Goal: Task Accomplishment & Management: Use online tool/utility

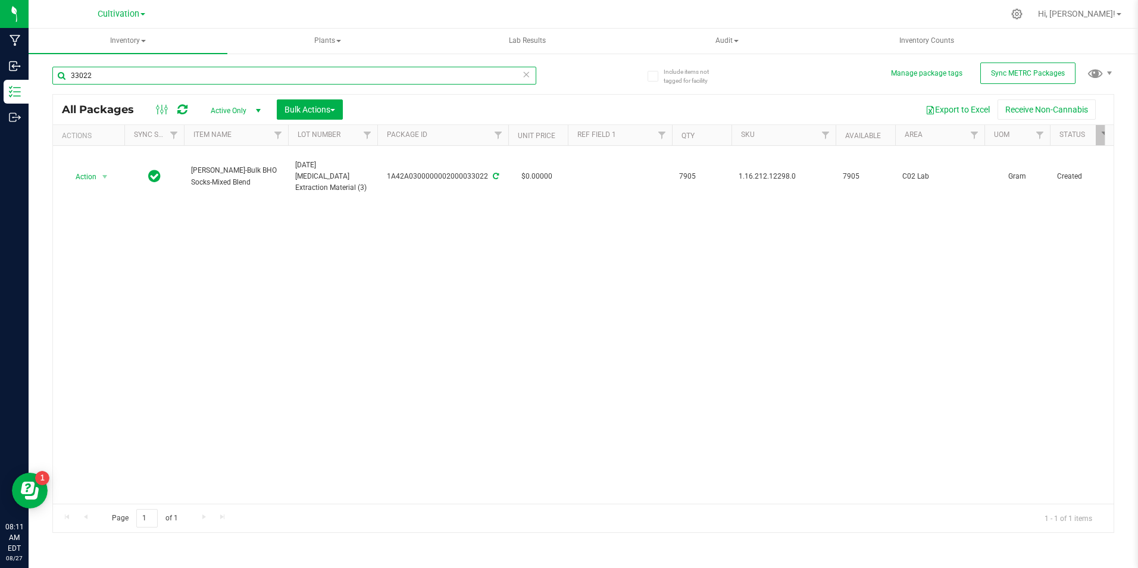
drag, startPoint x: 0, startPoint y: 0, endPoint x: 93, endPoint y: 79, distance: 122.1
click at [93, 79] on input "33022" at bounding box center [294, 76] width 484 height 18
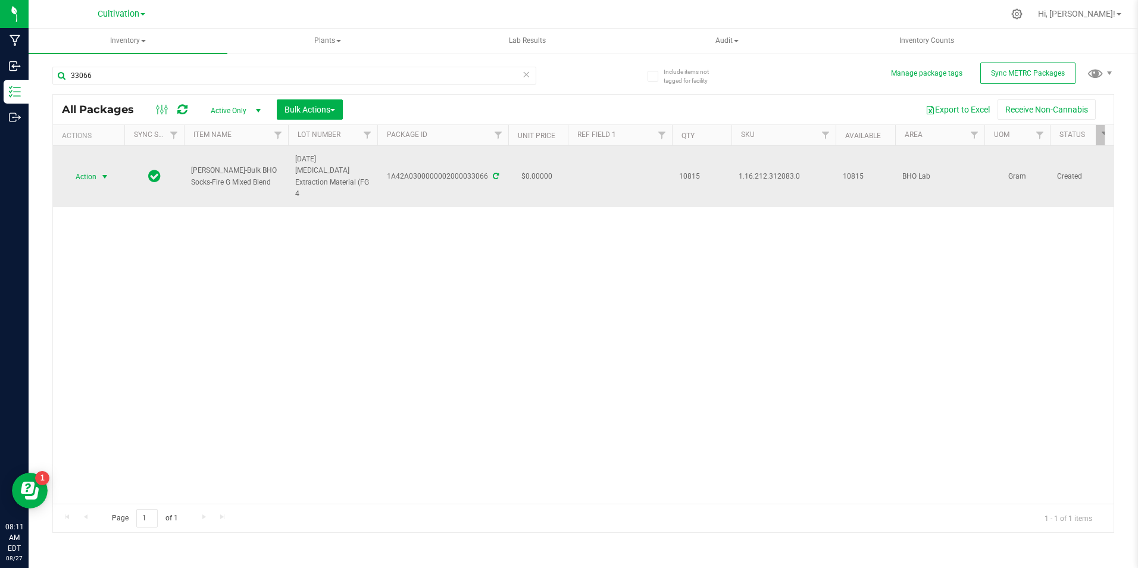
click at [102, 173] on span "select" at bounding box center [105, 177] width 10 height 10
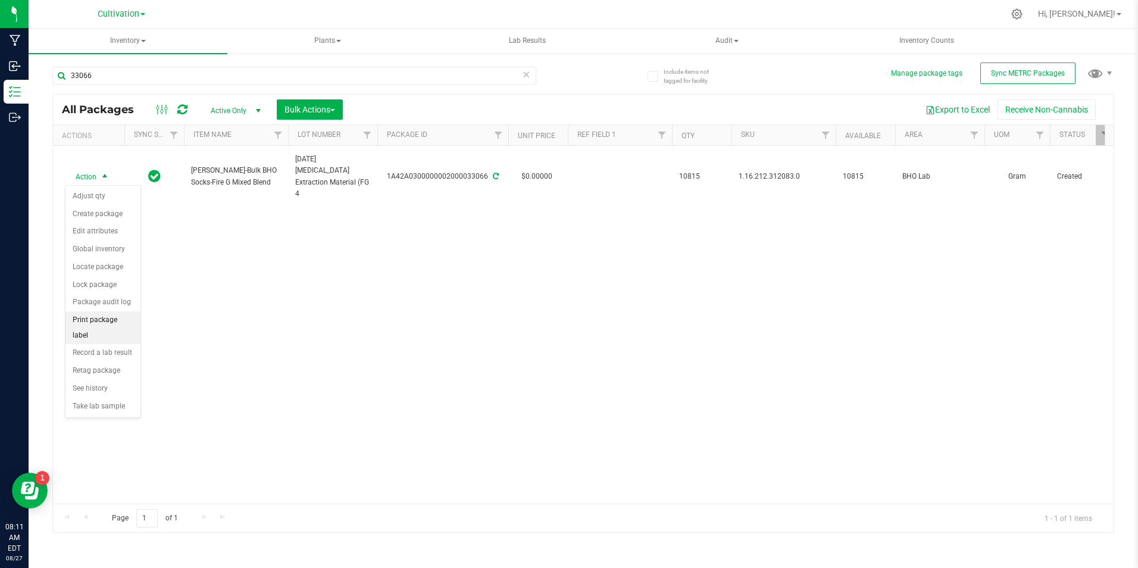
click at [113, 313] on li "Print package label" at bounding box center [102, 327] width 75 height 33
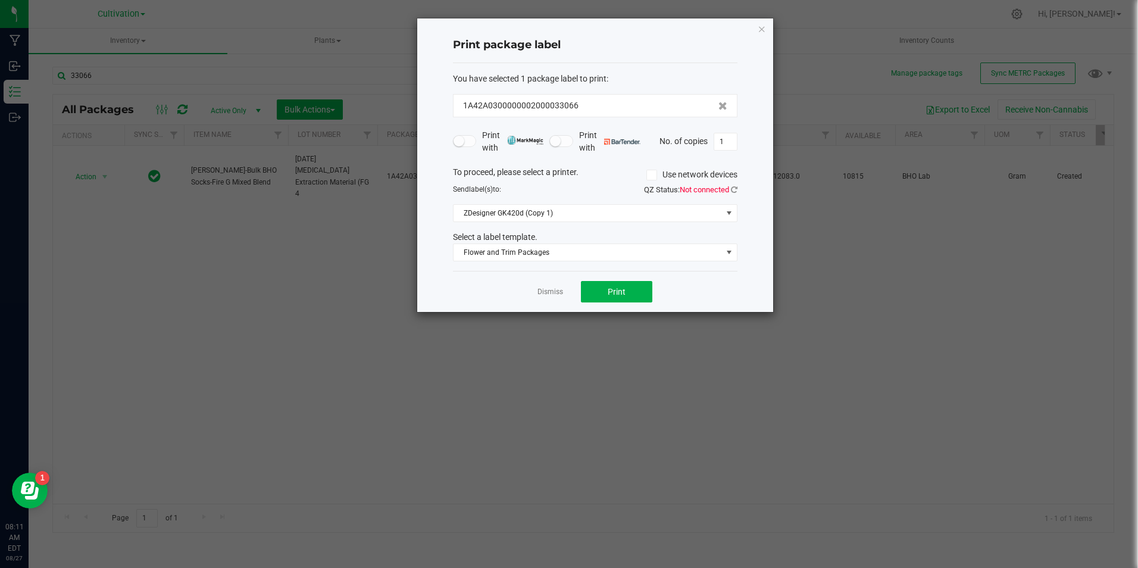
click at [652, 298] on div "Dismiss Print" at bounding box center [595, 291] width 285 height 41
click at [590, 298] on button "Print" at bounding box center [616, 291] width 71 height 21
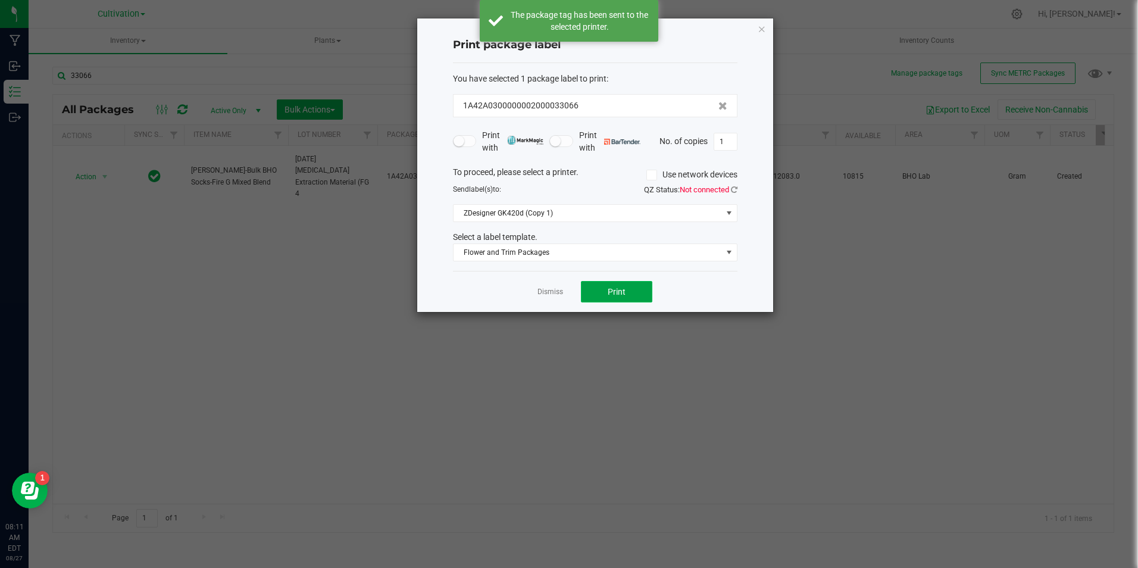
click at [618, 288] on span "Print" at bounding box center [617, 292] width 18 height 10
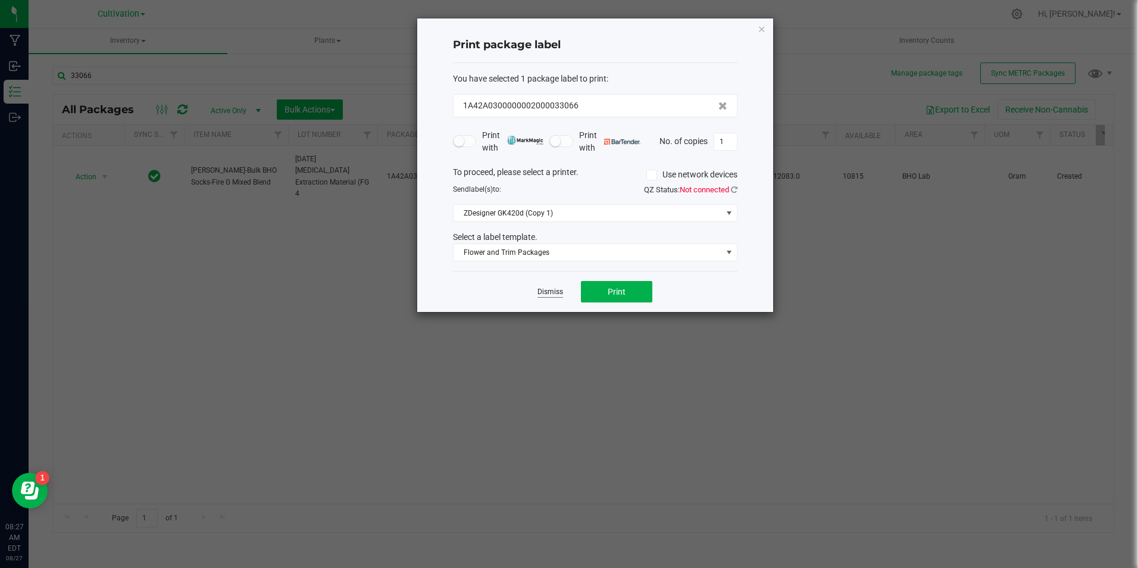
click at [557, 290] on link "Dismiss" at bounding box center [551, 292] width 26 height 10
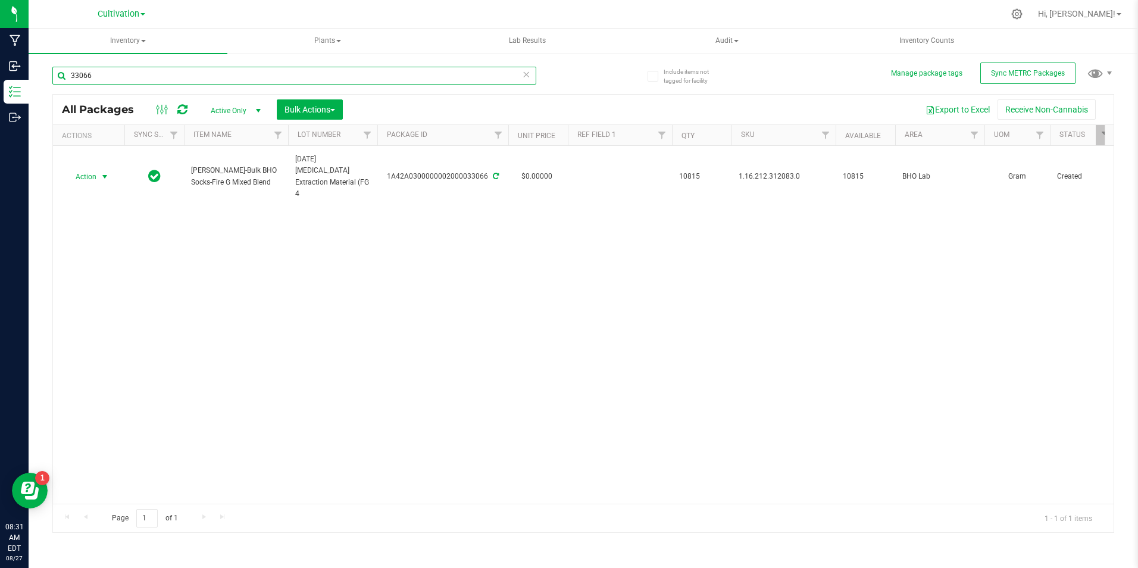
click at [112, 68] on input "33066" at bounding box center [294, 76] width 484 height 18
type input "32778"
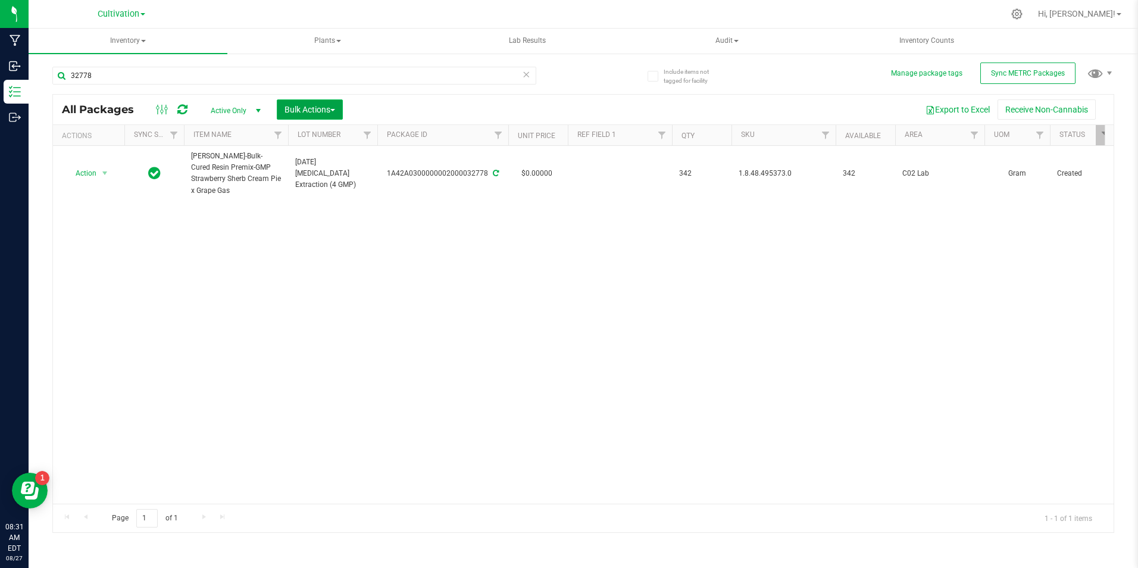
click at [327, 107] on span "Bulk Actions" at bounding box center [310, 110] width 51 height 10
click at [318, 133] on span "Add to manufacturing run" at bounding box center [329, 137] width 90 height 10
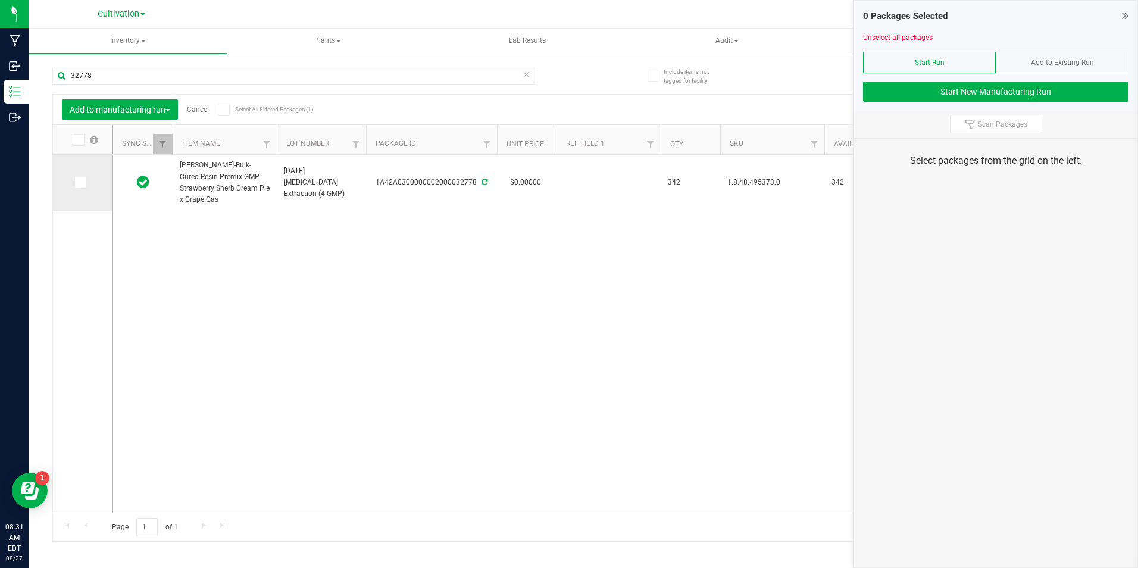
click at [80, 183] on icon at bounding box center [80, 183] width 8 height 0
click at [0, 0] on input "checkbox" at bounding box center [0, 0] width 0 height 0
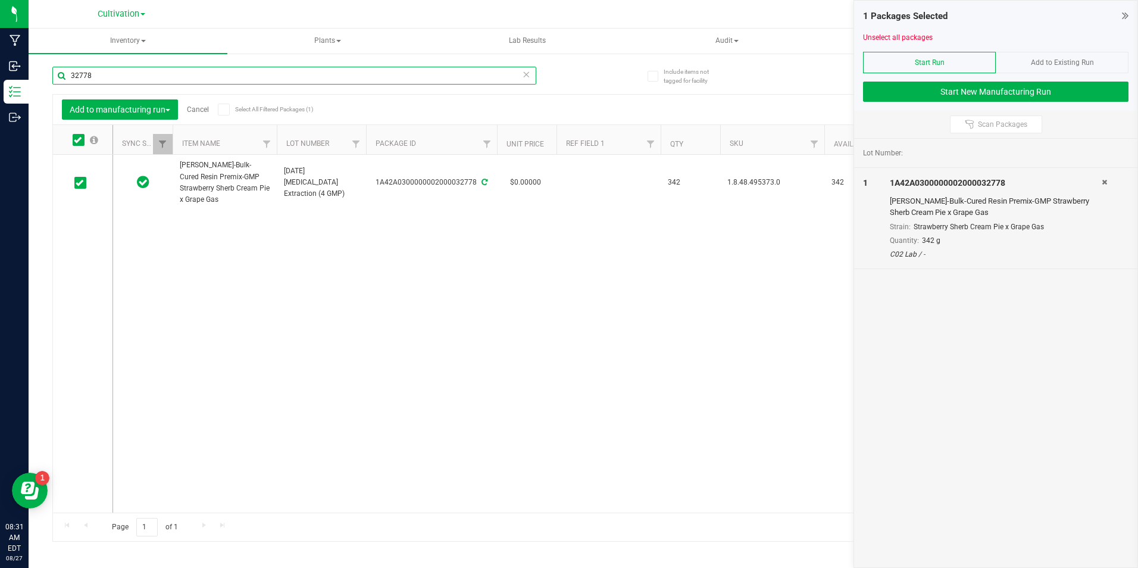
click at [112, 76] on input "32778" at bounding box center [294, 76] width 484 height 18
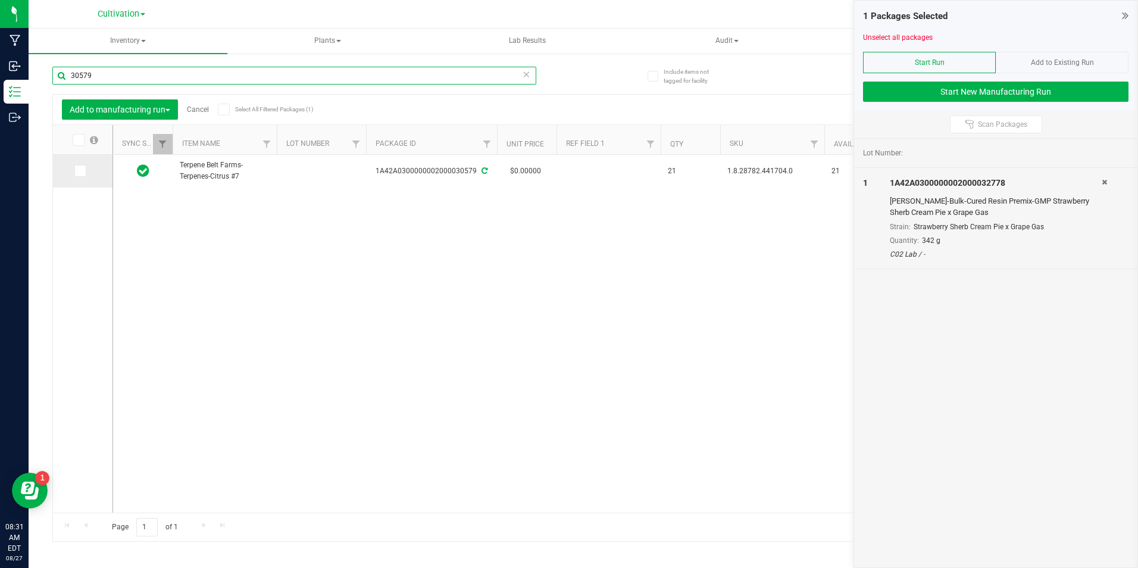
type input "30579"
click at [80, 171] on icon at bounding box center [80, 171] width 8 height 0
click at [0, 0] on input "checkbox" at bounding box center [0, 0] width 0 height 0
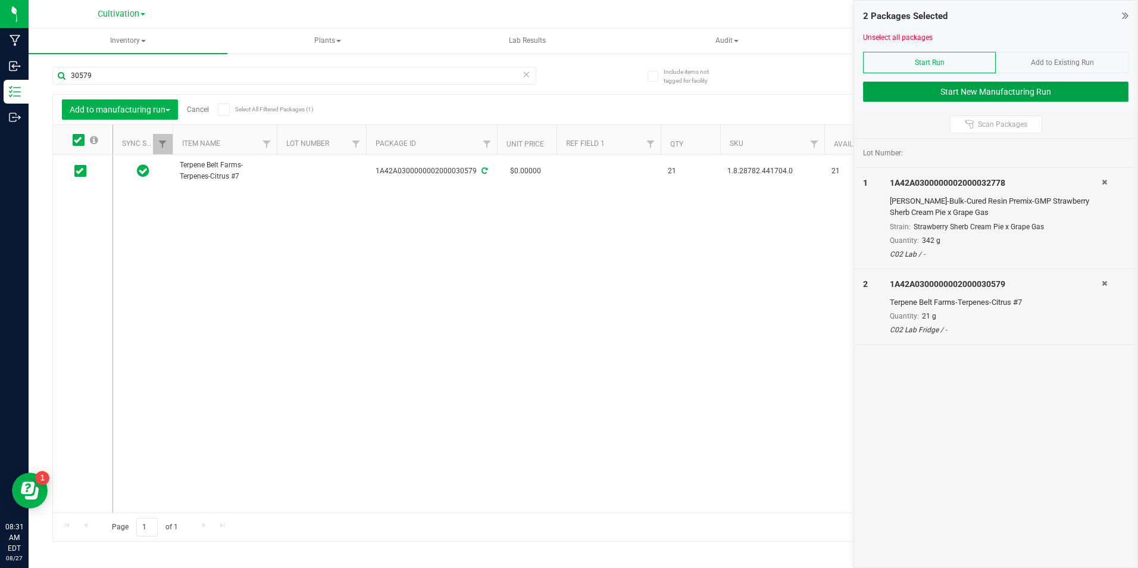
click at [1056, 91] on button "Start New Manufacturing Run" at bounding box center [995, 92] width 265 height 20
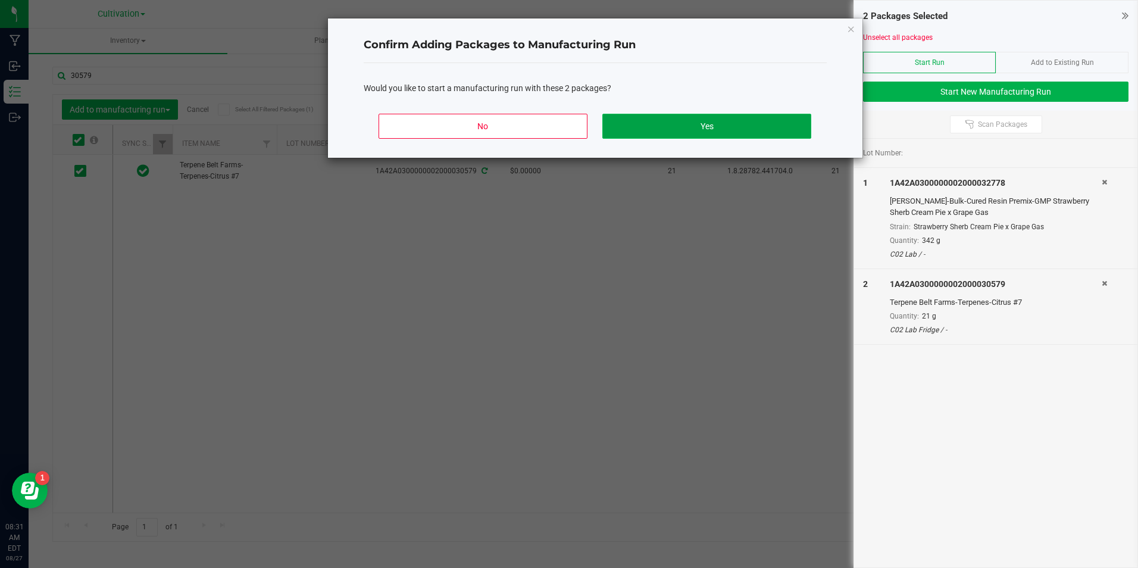
click at [717, 121] on button "Yes" at bounding box center [706, 126] width 208 height 25
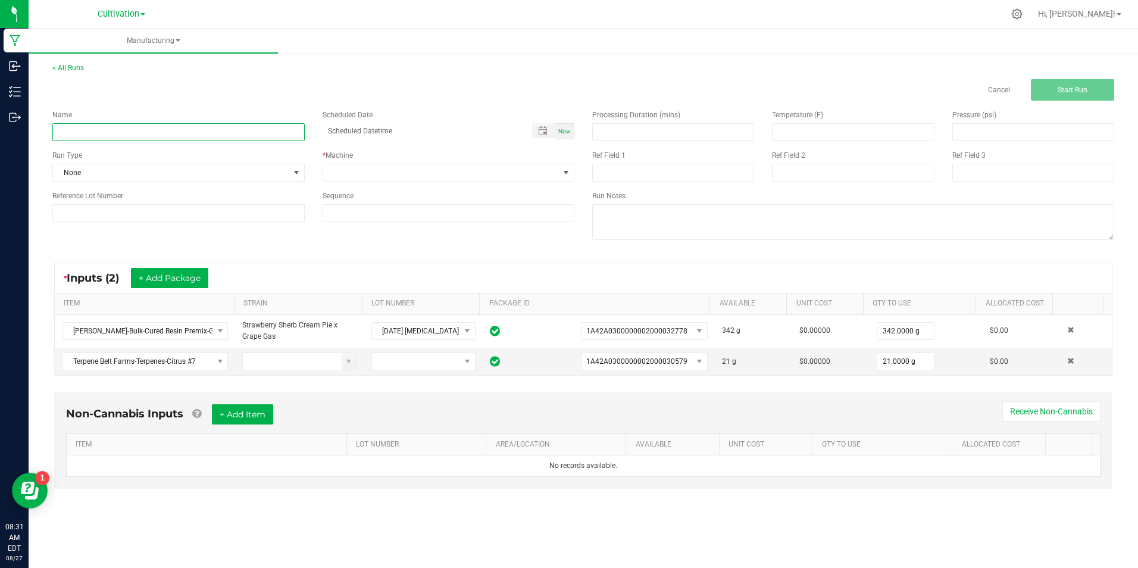
click at [279, 127] on input at bounding box center [178, 132] width 252 height 18
type input "[DATE] 0.5G Cartridge Fill (Staw. Sherb)"
click at [156, 133] on input "[DATE] 0.5G Cartridge Fill (Staw. Sherb)" at bounding box center [178, 132] width 252 height 18
click at [189, 214] on input at bounding box center [178, 213] width 252 height 18
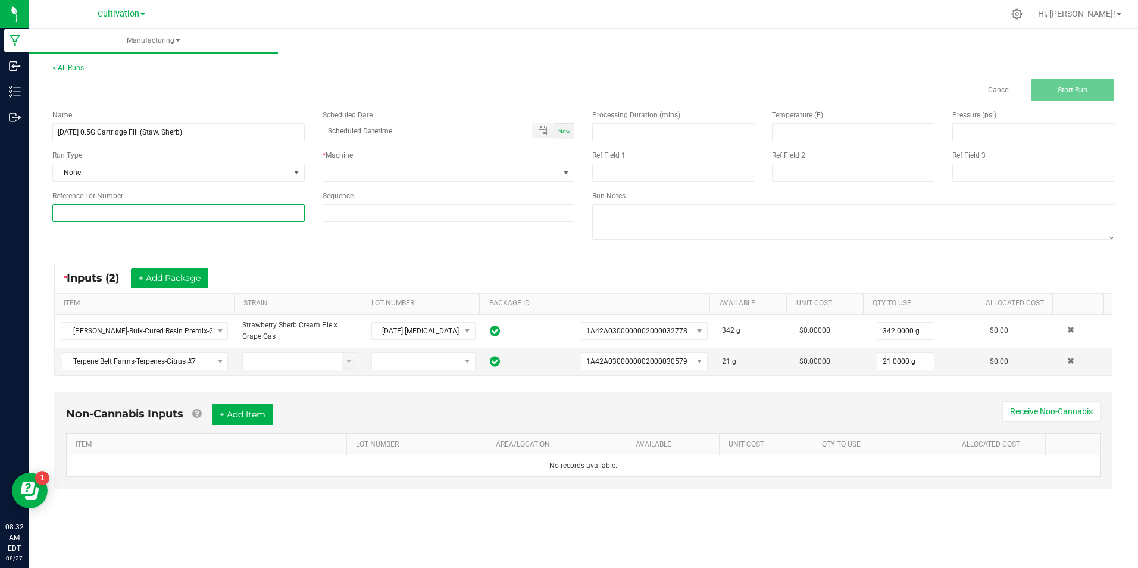
paste input "[DATE] 0.5G Cartridge Fill (Staw. Sherb)"
type input "[DATE] 0.5G Cartridge Fill (Staw. Sherb)"
click at [505, 165] on span at bounding box center [441, 172] width 236 height 17
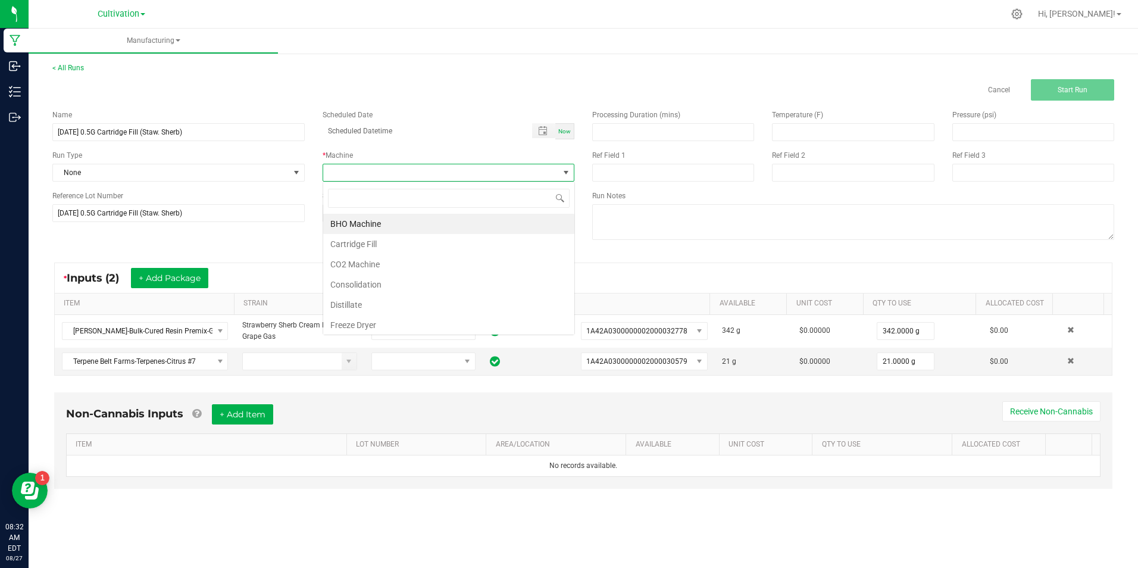
scroll to position [18, 252]
click at [432, 248] on li "Cartridge Fill" at bounding box center [448, 244] width 251 height 20
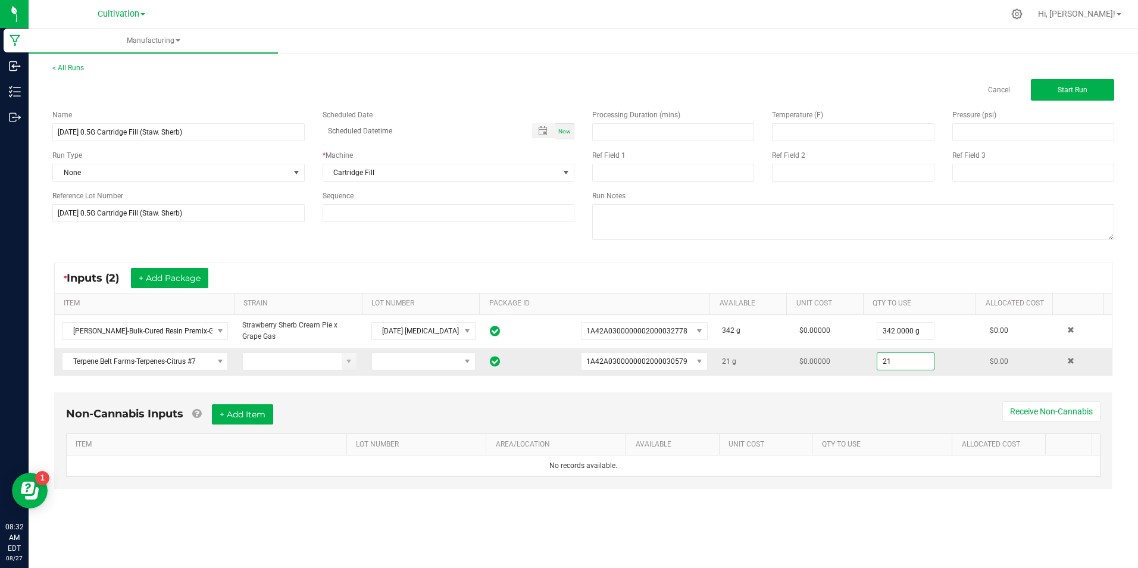
click at [895, 361] on input "21" at bounding box center [905, 361] width 57 height 17
type input "3.0000 g"
click at [1055, 99] on button "Start Run" at bounding box center [1072, 89] width 83 height 21
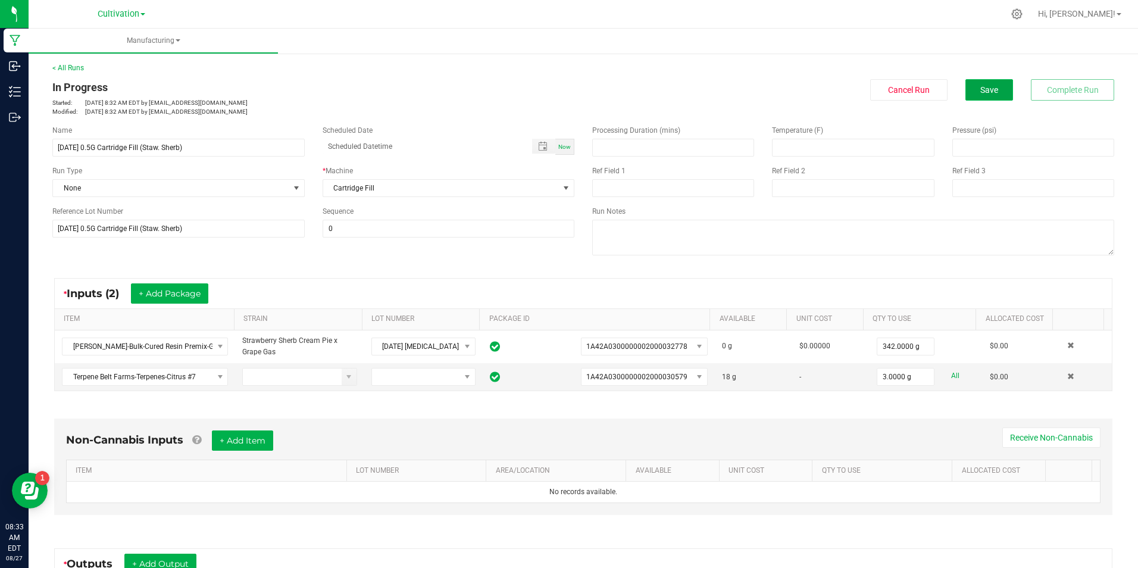
click at [980, 92] on span "Save" at bounding box center [989, 90] width 18 height 10
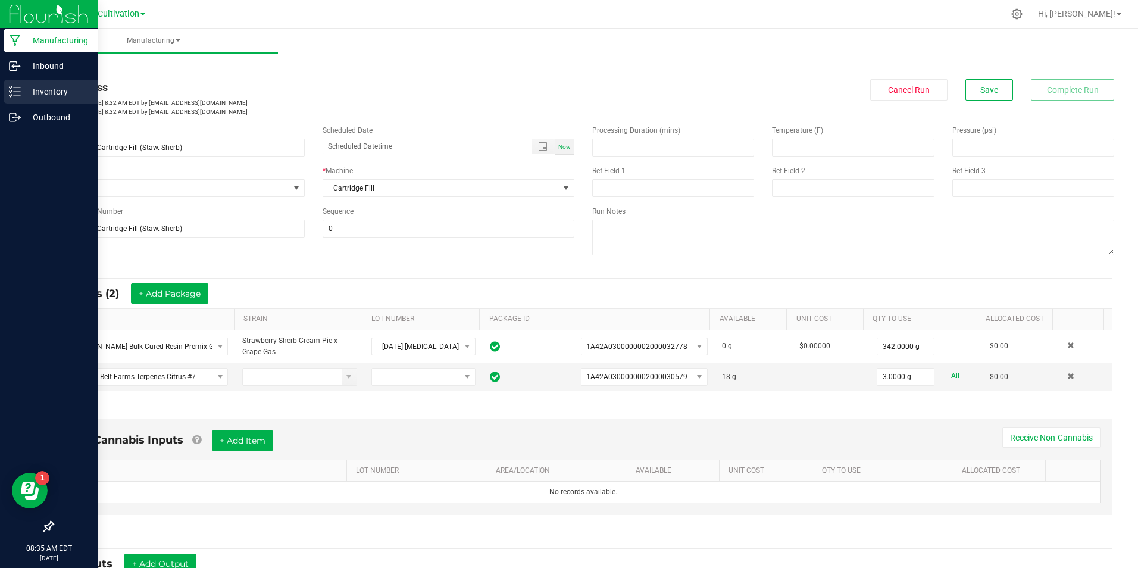
click at [23, 89] on p "Inventory" at bounding box center [56, 92] width 71 height 14
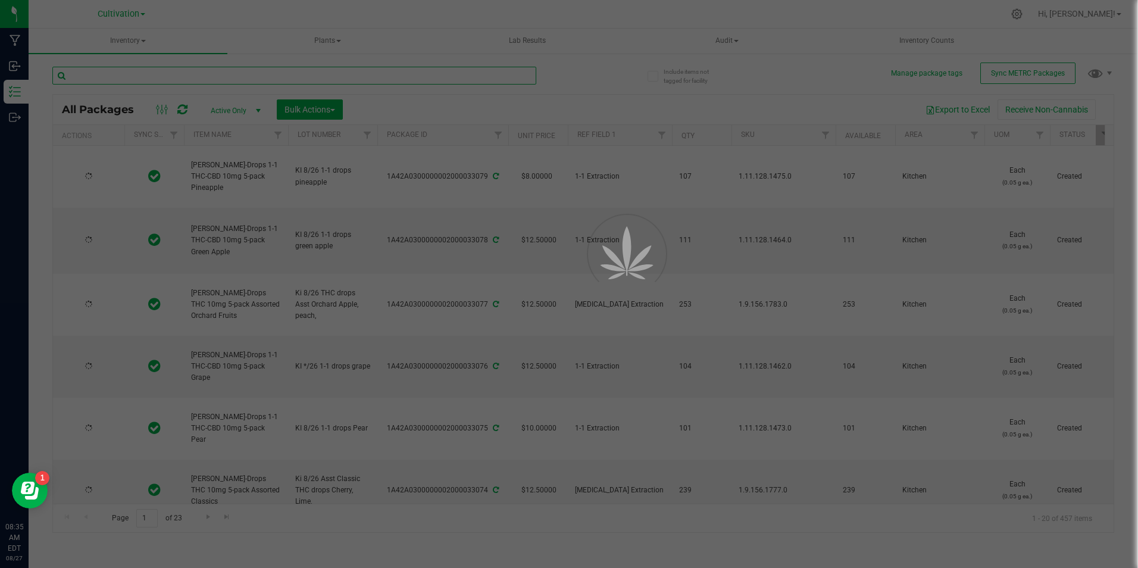
click at [192, 77] on input "text" at bounding box center [294, 76] width 484 height 18
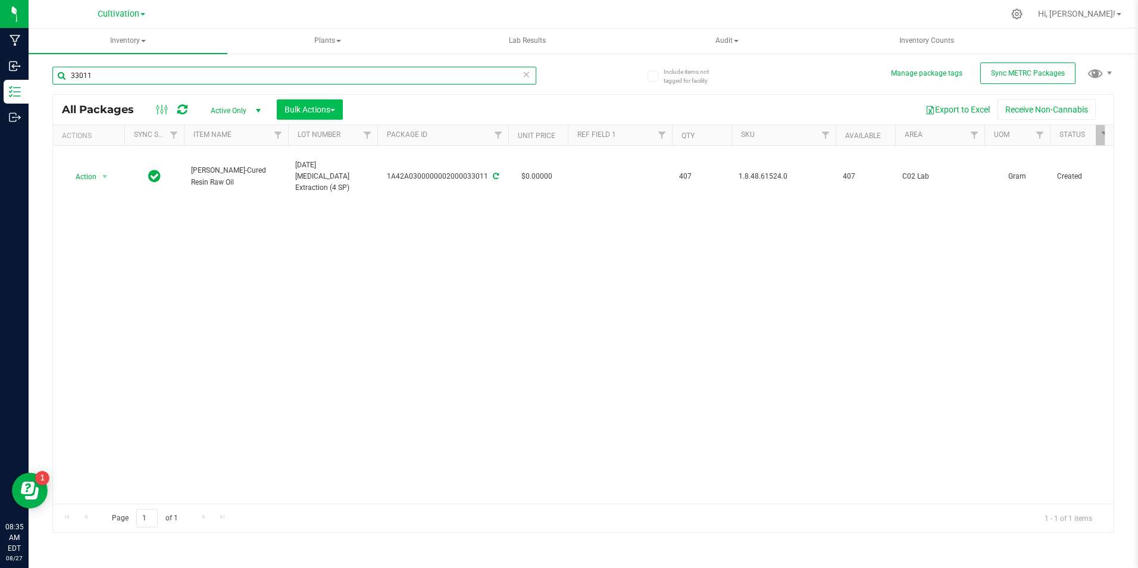
type input "33011"
click at [330, 108] on span "Bulk Actions" at bounding box center [310, 110] width 51 height 10
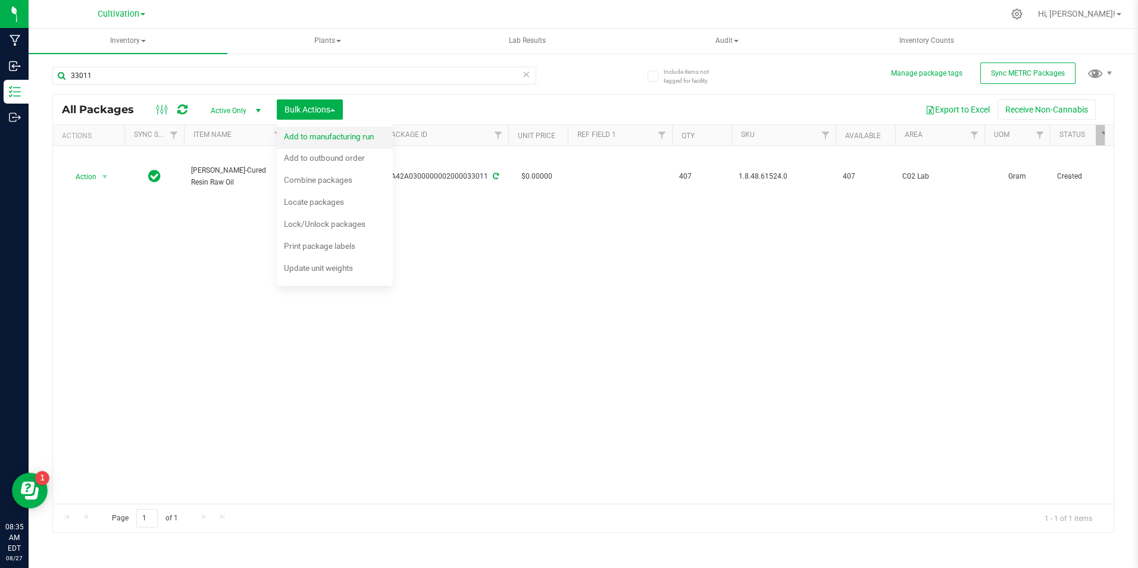
click at [331, 133] on span "Add to manufacturing run" at bounding box center [329, 137] width 90 height 10
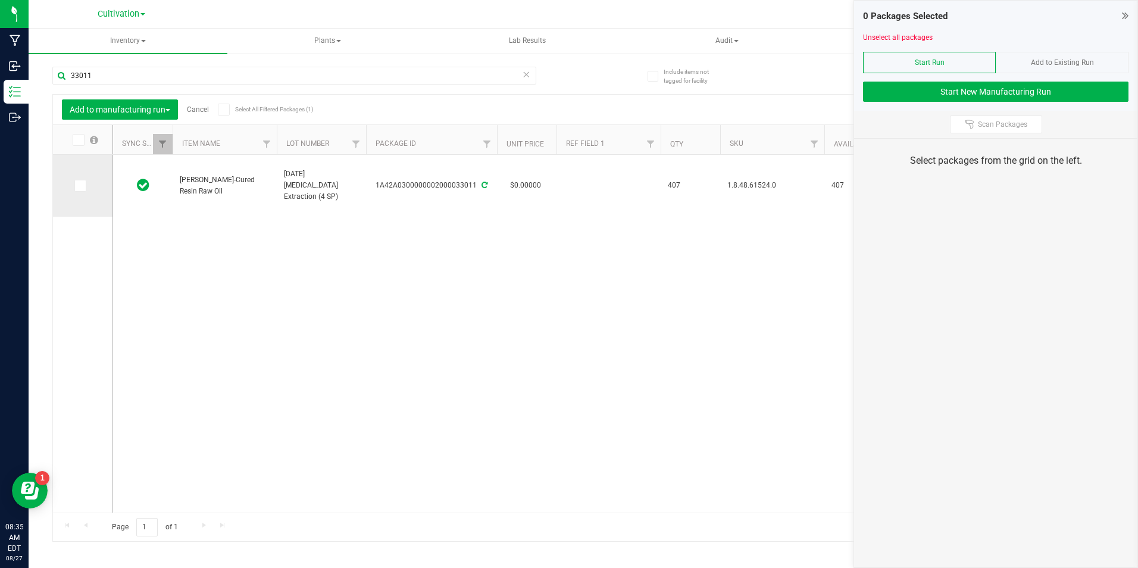
click at [81, 186] on icon at bounding box center [80, 186] width 8 height 0
click at [0, 0] on input "checkbox" at bounding box center [0, 0] width 0 height 0
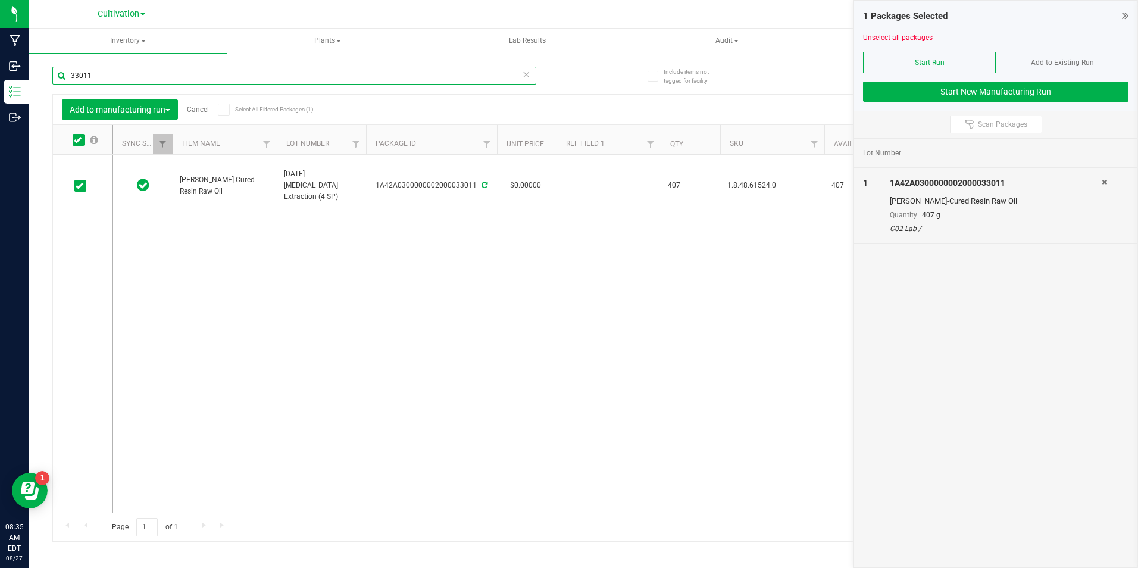
click at [130, 70] on input "33011" at bounding box center [294, 76] width 484 height 18
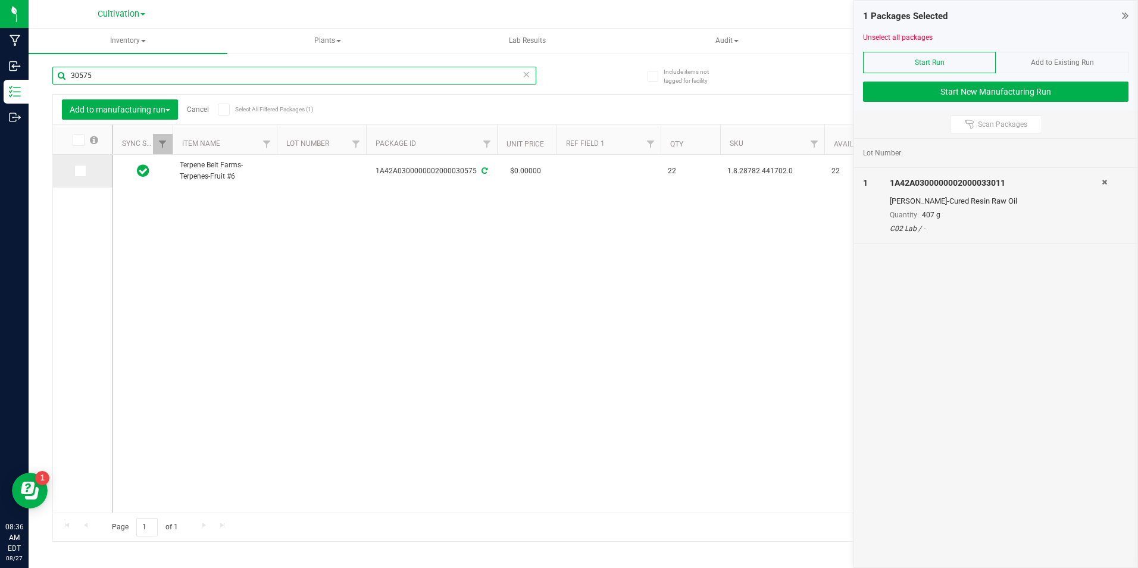
type input "30575"
click at [79, 163] on td at bounding box center [83, 171] width 60 height 33
click at [83, 165] on span at bounding box center [80, 171] width 12 height 12
click at [0, 0] on input "checkbox" at bounding box center [0, 0] width 0 height 0
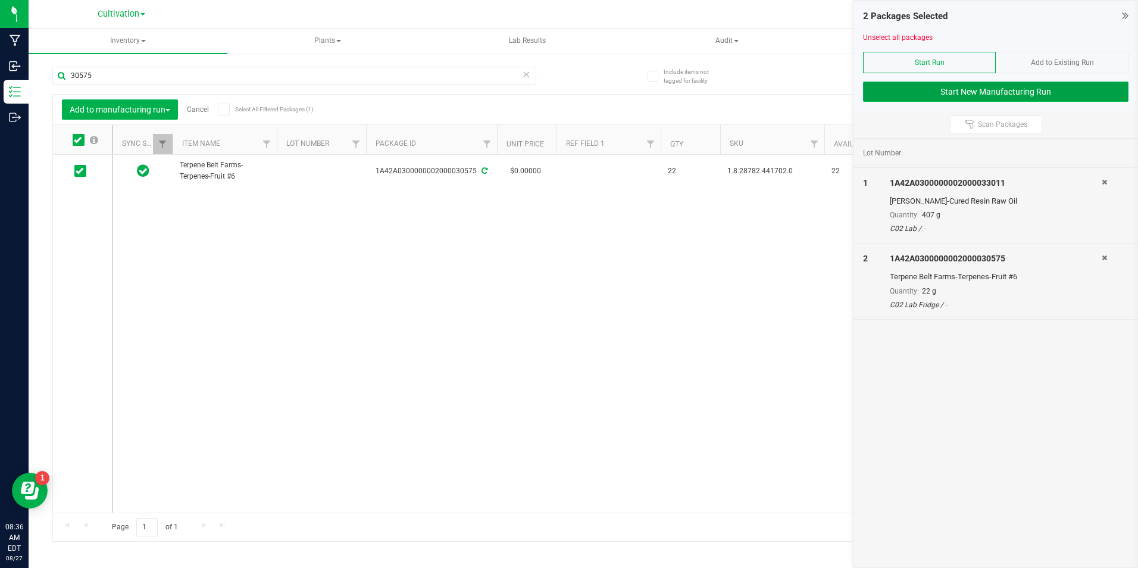
click at [879, 93] on button "Start New Manufacturing Run" at bounding box center [995, 92] width 265 height 20
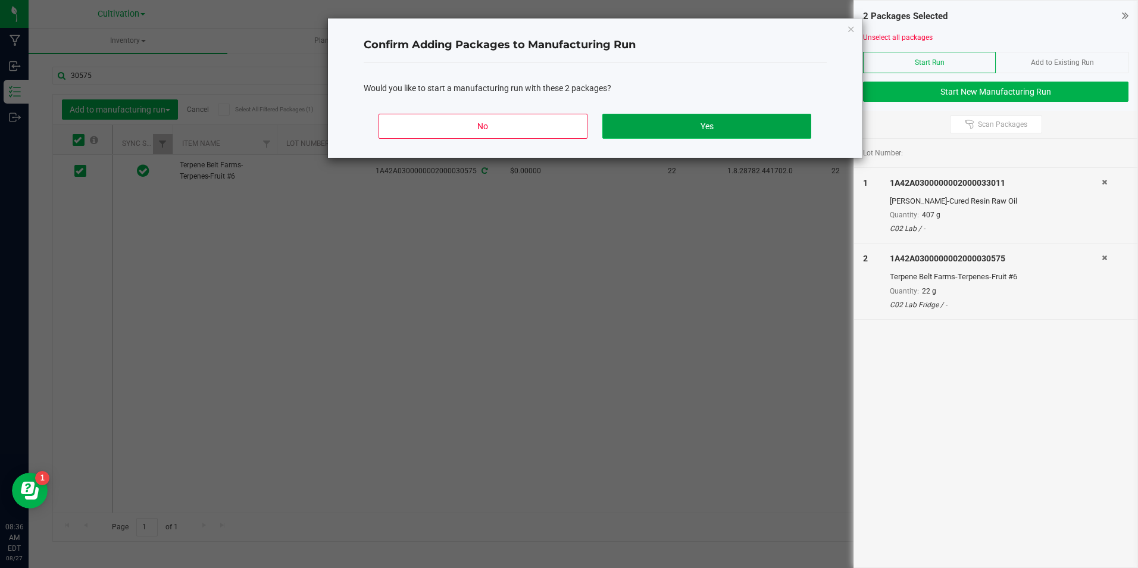
click at [713, 120] on button "Yes" at bounding box center [706, 126] width 208 height 25
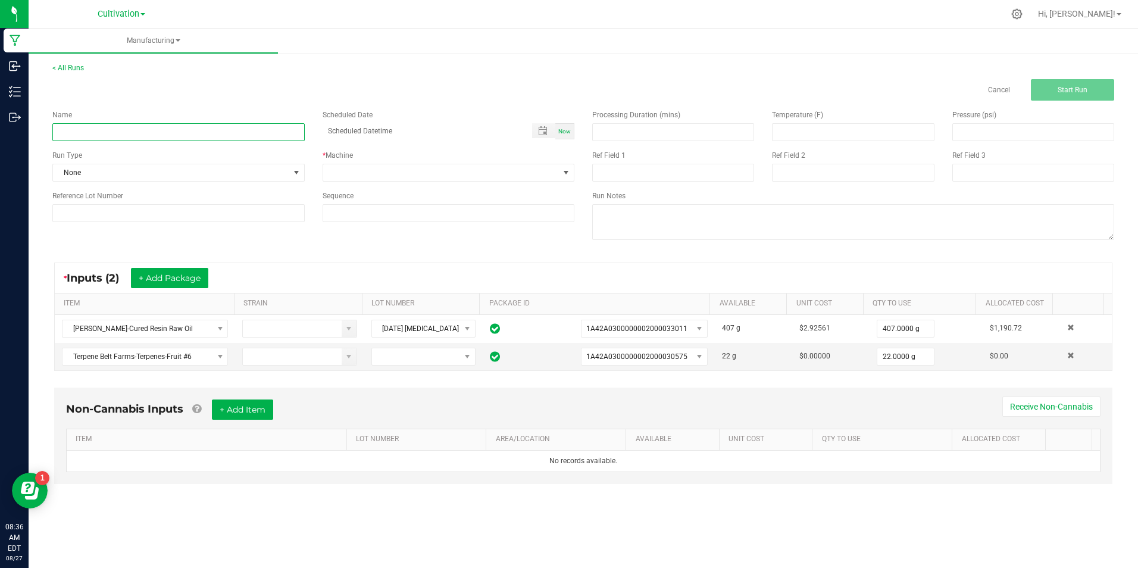
click at [297, 135] on input at bounding box center [178, 132] width 252 height 18
type input "[DATE] 0.5G Cartridge Fill (Staw. Sherb)"
type input "month/day/year hour:minute AM"
type input "[DATE] 0.5G Cartridge Fill (Staw. Sherb)"
type input "month/day/year hour:minute AM"
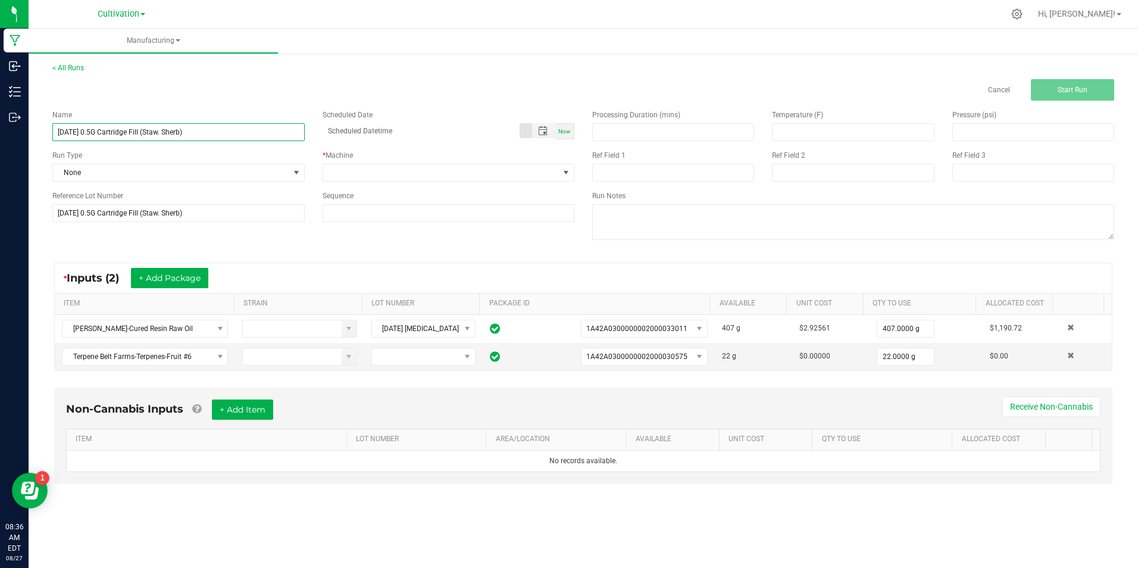
click at [185, 131] on input "[DATE] 0.5G Cartridge Fill (Staw. Sherb)" at bounding box center [178, 132] width 252 height 18
click at [159, 133] on input "[DATE] 0.5G Cartridge Fill (Fruit OG)" at bounding box center [178, 132] width 252 height 18
type input "[DATE] 0.5G Cartridge Fill (Fruit OG)"
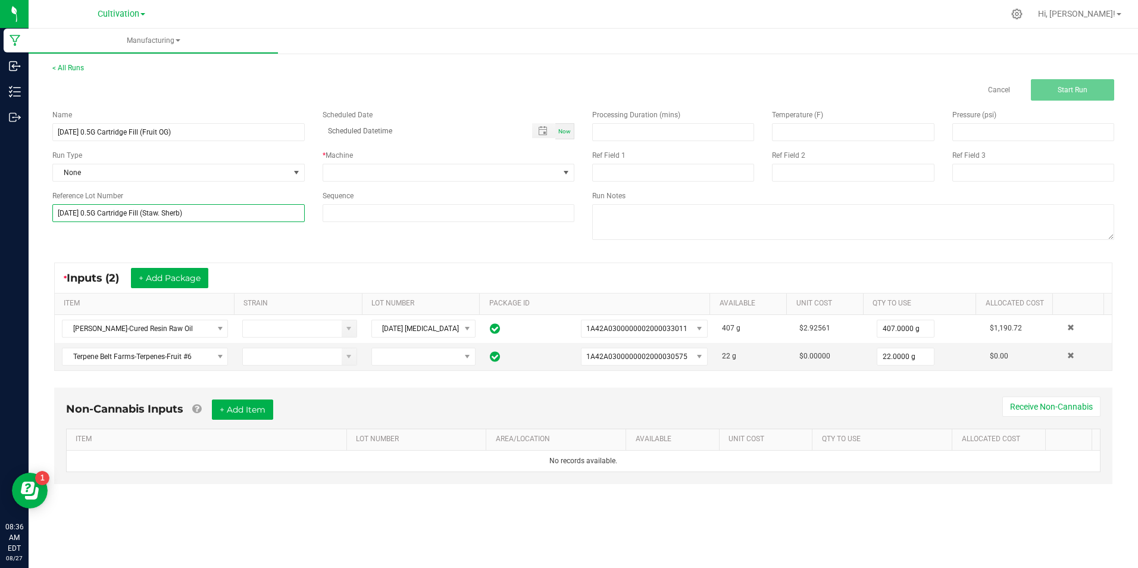
click at [190, 210] on input "[DATE] 0.5G Cartridge Fill (Staw. Sherb)" at bounding box center [178, 213] width 252 height 18
paste input "Fruit OG"
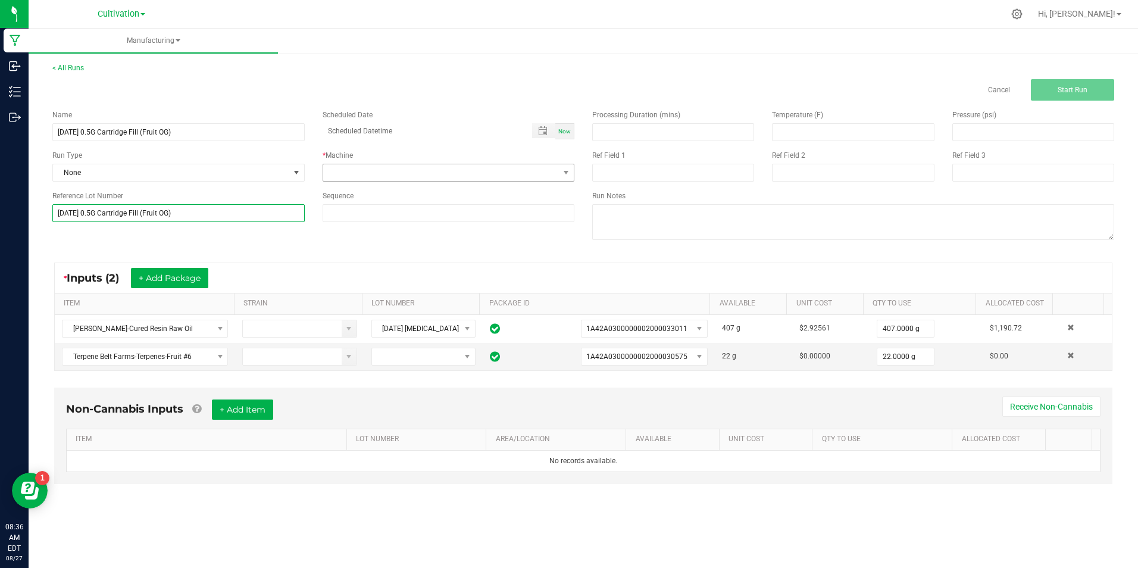
type input "[DATE] 0.5G Cartridge Fill (Fruit OG)"
click at [372, 171] on span at bounding box center [441, 172] width 236 height 17
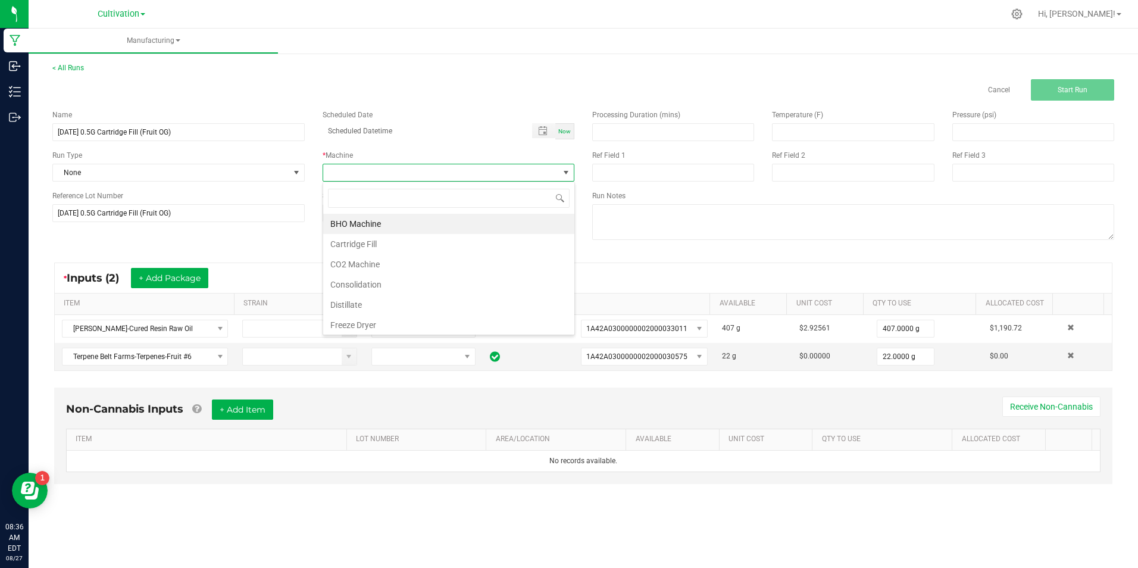
scroll to position [18, 252]
click at [364, 251] on li "Cartridge Fill" at bounding box center [448, 244] width 251 height 20
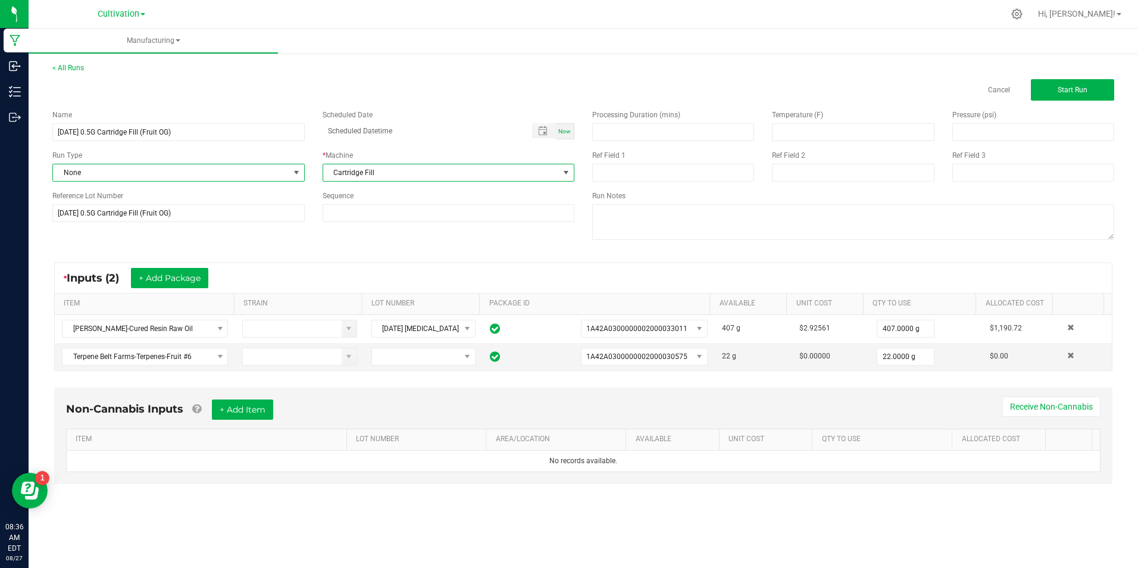
click at [296, 176] on span at bounding box center [297, 173] width 10 height 10
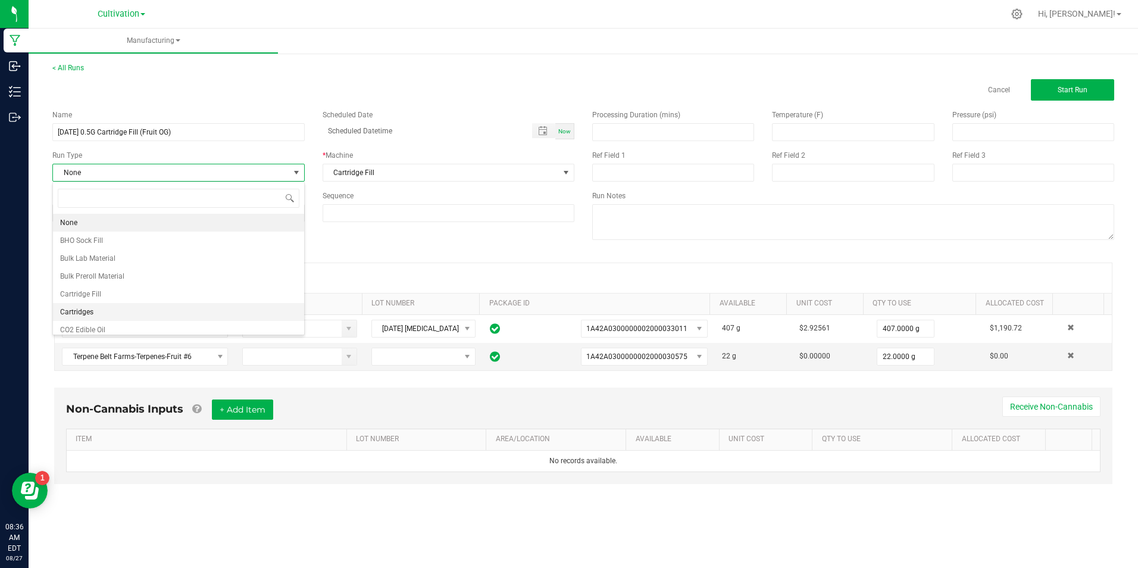
click at [205, 311] on li "Cartridges" at bounding box center [178, 312] width 251 height 18
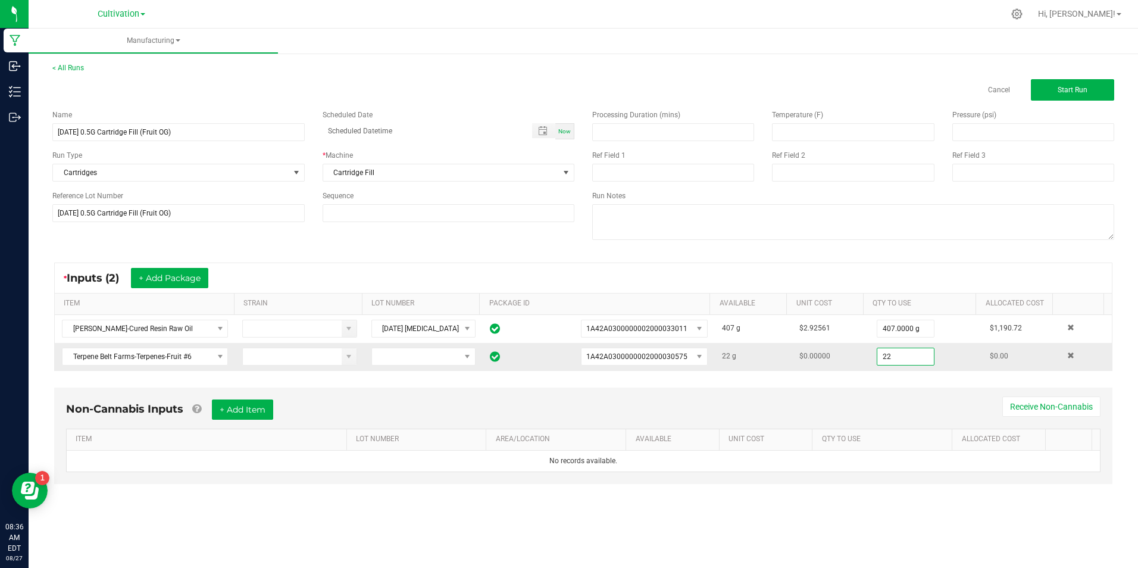
click at [891, 358] on input "22" at bounding box center [905, 356] width 57 height 17
type input "4.0000 g"
click at [1099, 94] on button "Start Run" at bounding box center [1072, 89] width 83 height 21
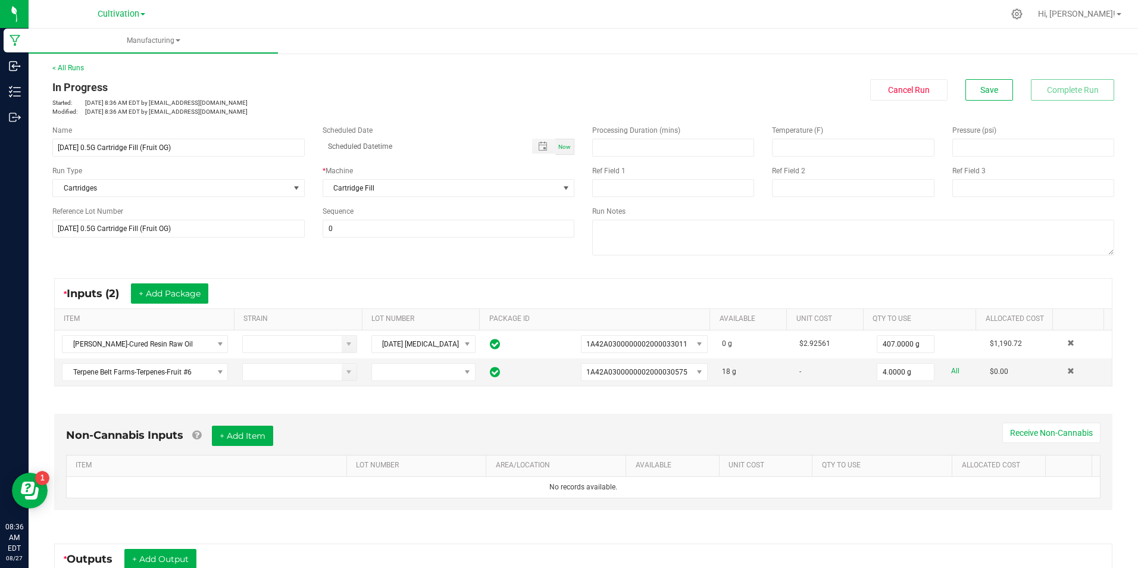
scroll to position [185, 0]
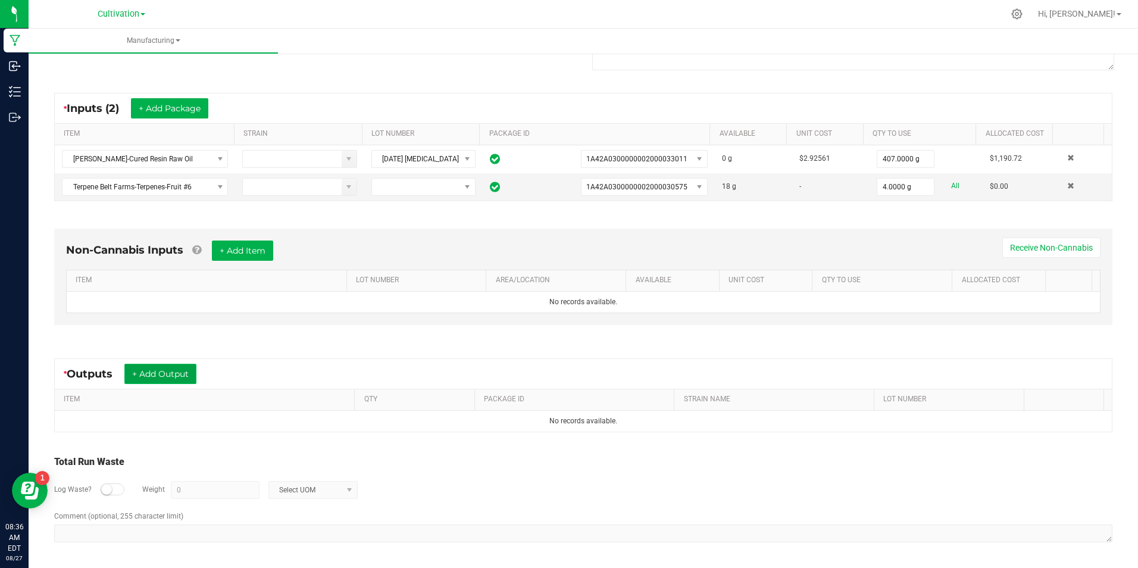
click at [189, 374] on button "+ Add Output" at bounding box center [160, 374] width 72 height 20
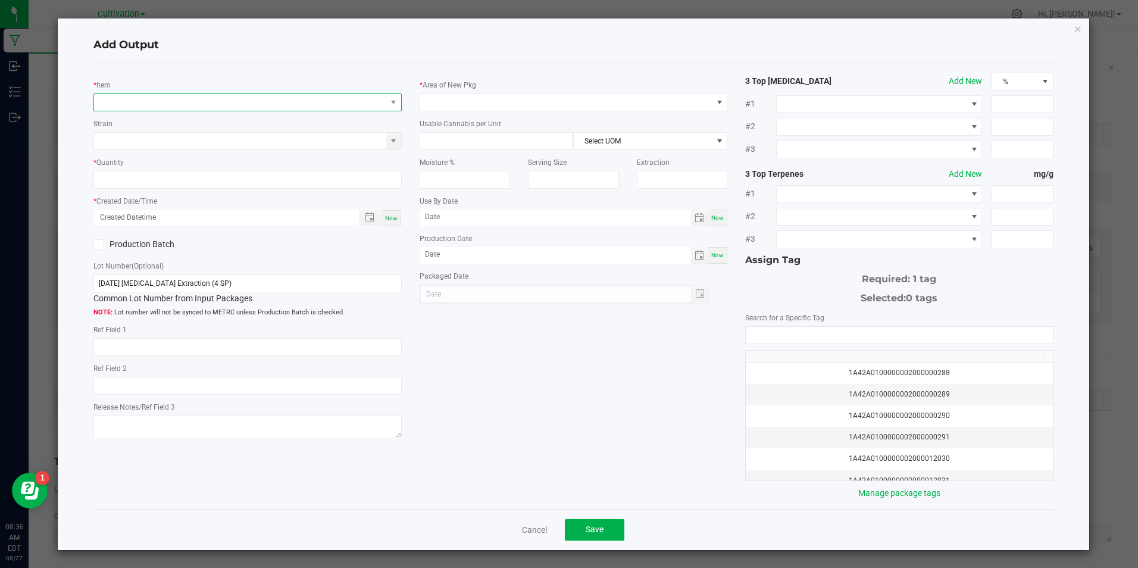
click at [171, 104] on span "NO DATA FOUND" at bounding box center [240, 102] width 292 height 17
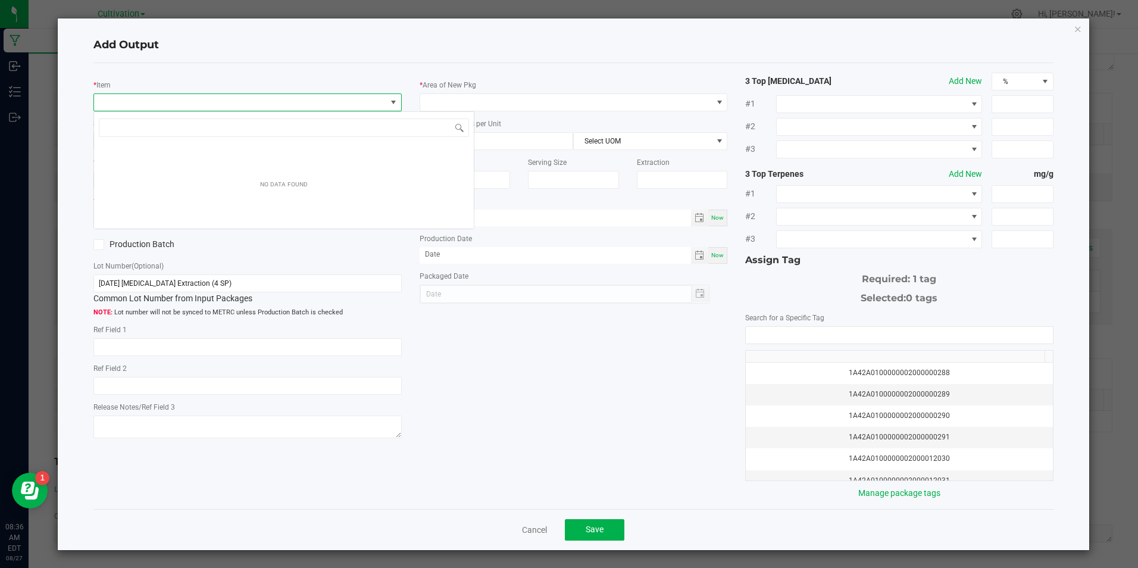
scroll to position [18, 305]
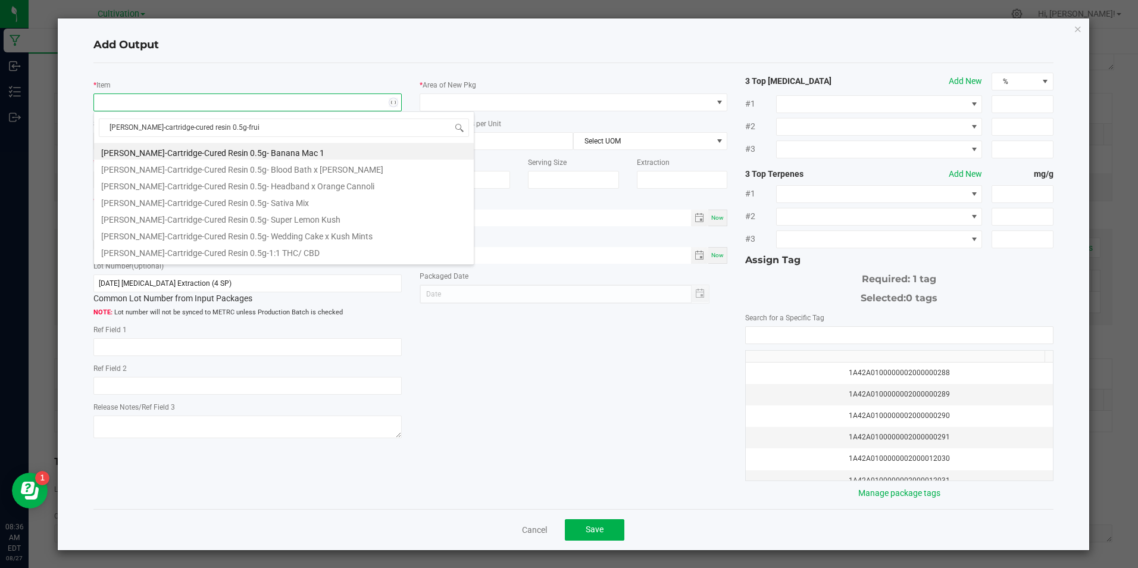
type input "[PERSON_NAME]-cartridge-cured resin 0.5g-fruit"
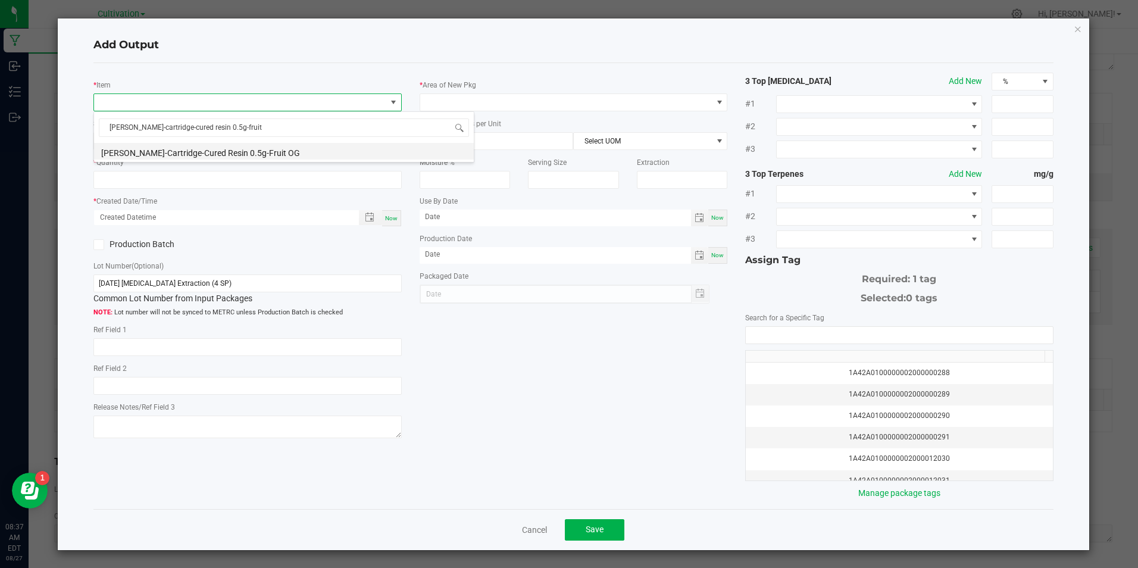
click at [205, 149] on li "[PERSON_NAME]-Cartridge-Cured Resin 0.5g-Fruit OG" at bounding box center [284, 151] width 380 height 17
type input "0 ea"
type input "1.6"
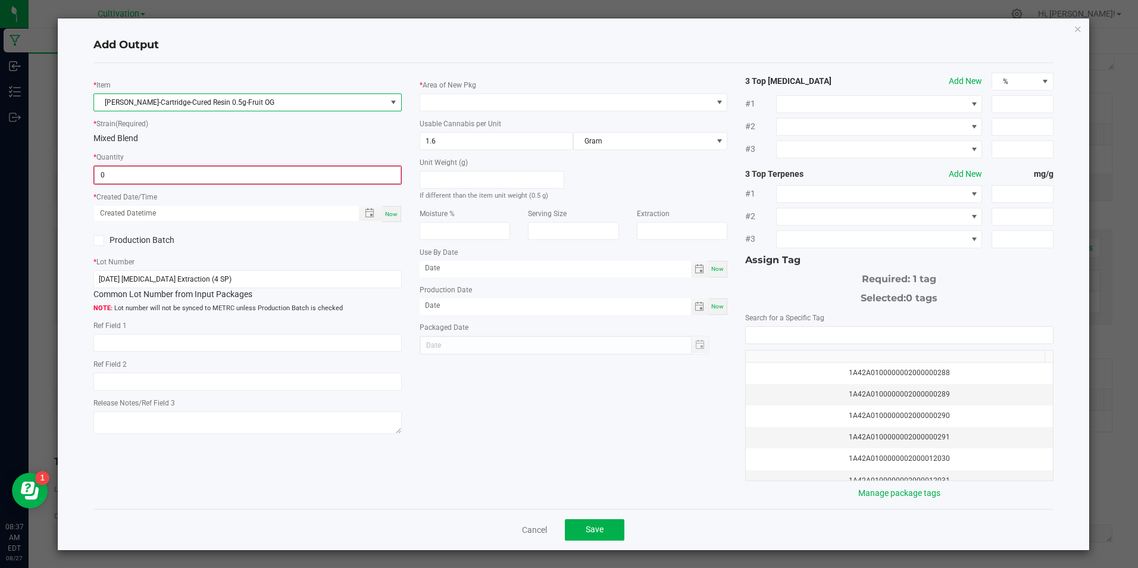
click at [205, 182] on input "0" at bounding box center [247, 175] width 305 height 17
type input "765 ea"
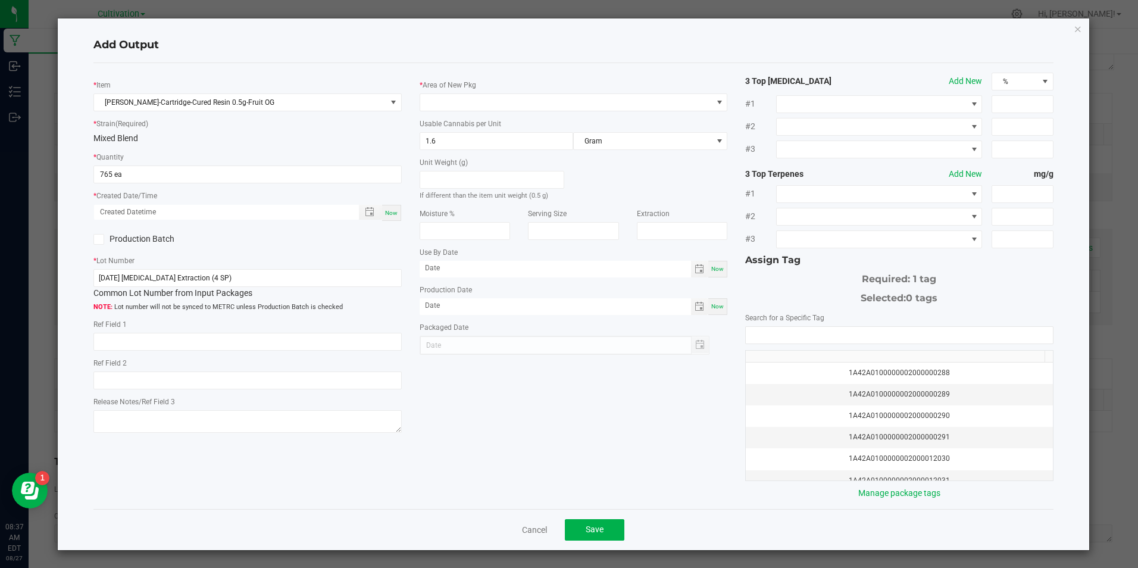
click at [392, 224] on div "* Item [PERSON_NAME]-Cartridge-Cured Resin 0.5g-Fruit OG * Strain (Required) Mi…" at bounding box center [248, 255] width 326 height 364
click at [392, 214] on div "Now" at bounding box center [391, 213] width 19 height 16
type input "[DATE] 8:37 AM"
type input "[DATE]"
click at [103, 240] on span at bounding box center [98, 239] width 11 height 11
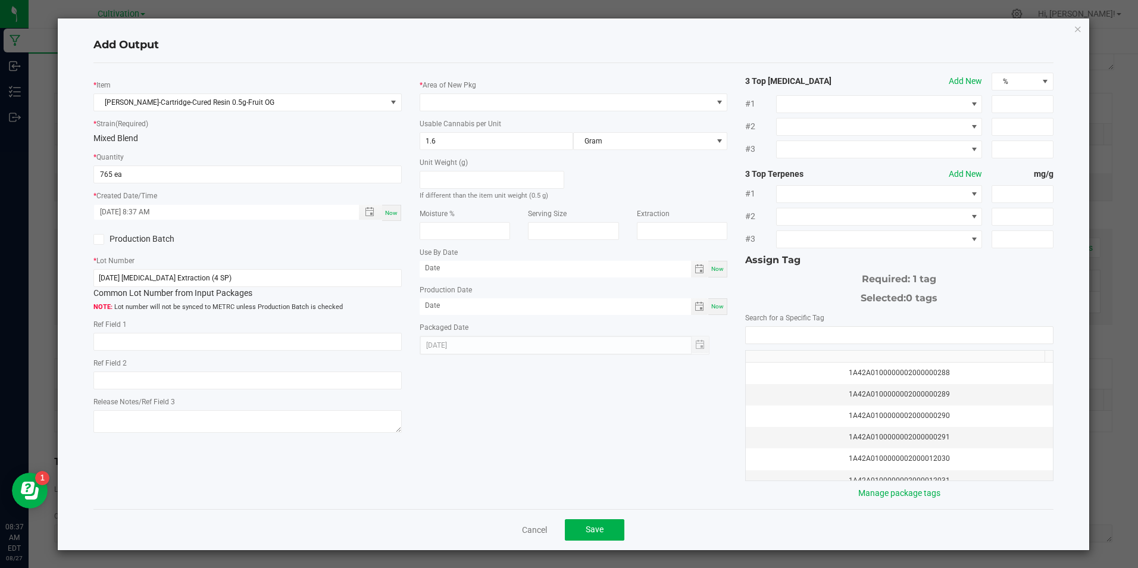
click at [0, 0] on input "Production Batch" at bounding box center [0, 0] width 0 height 0
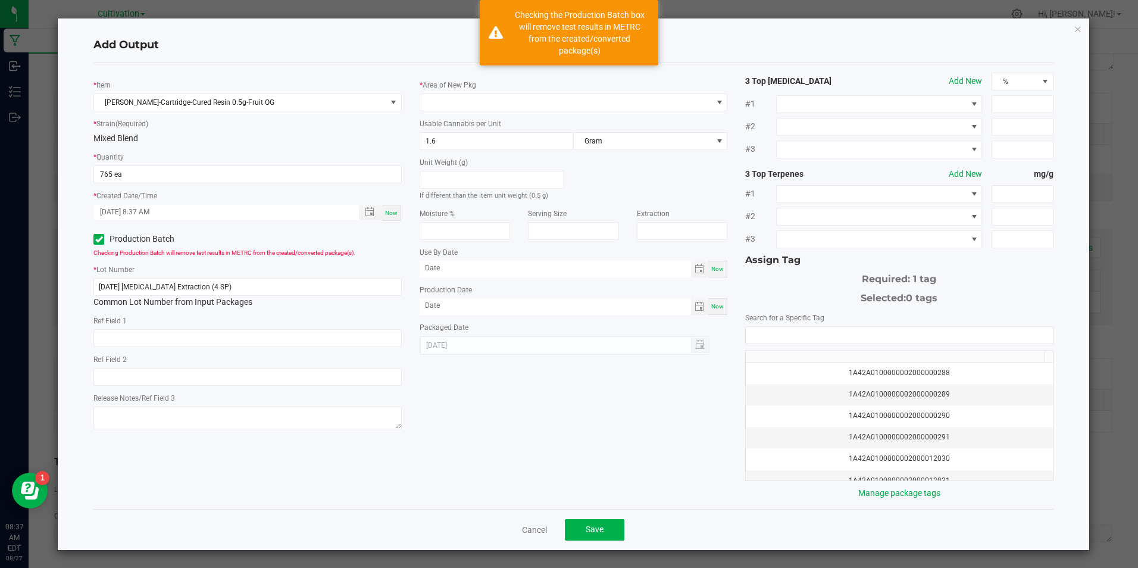
click at [238, 295] on div "[DATE] [MEDICAL_DATA] Extraction (4 SP) Common Lot Number from Input Packages" at bounding box center [247, 293] width 308 height 30
click at [238, 291] on input "[DATE] [MEDICAL_DATA] Extraction (4 SP)" at bounding box center [247, 287] width 308 height 18
paste input "6/25 0.5G Cartridge Fill (Fruit OG"
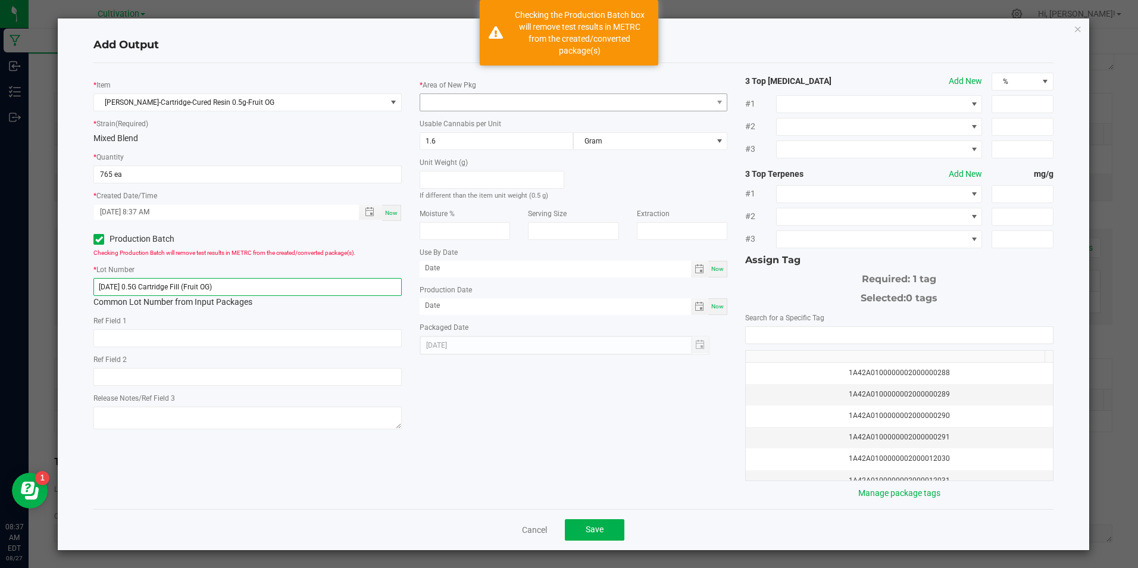
type input "[DATE] 0.5G Cartridge Fill (Fruit OG)"
click at [461, 109] on span at bounding box center [566, 102] width 292 height 17
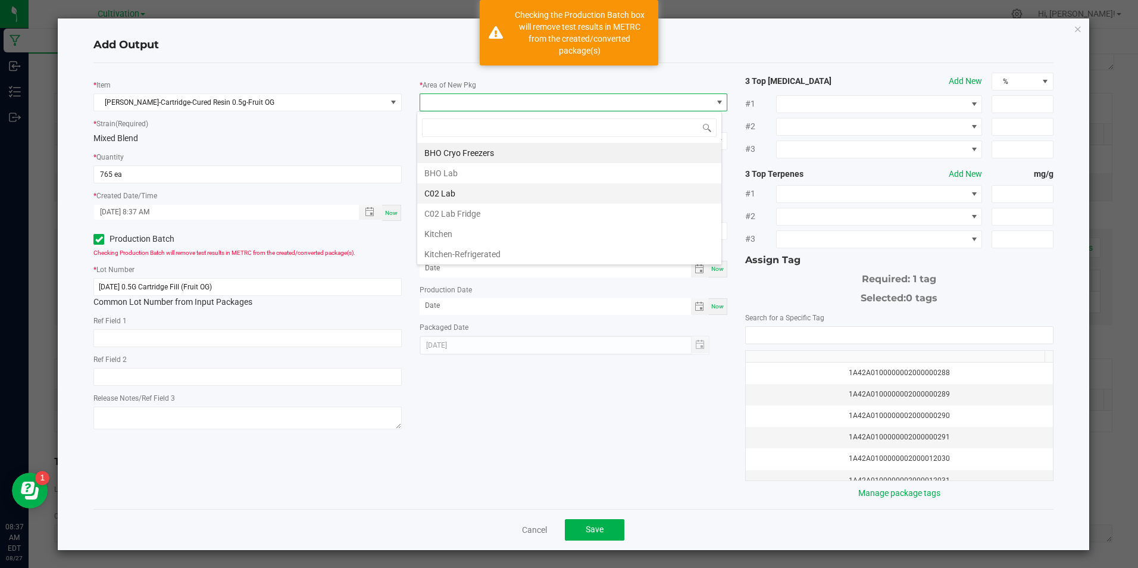
click at [463, 200] on li "C02 Lab" at bounding box center [569, 193] width 304 height 20
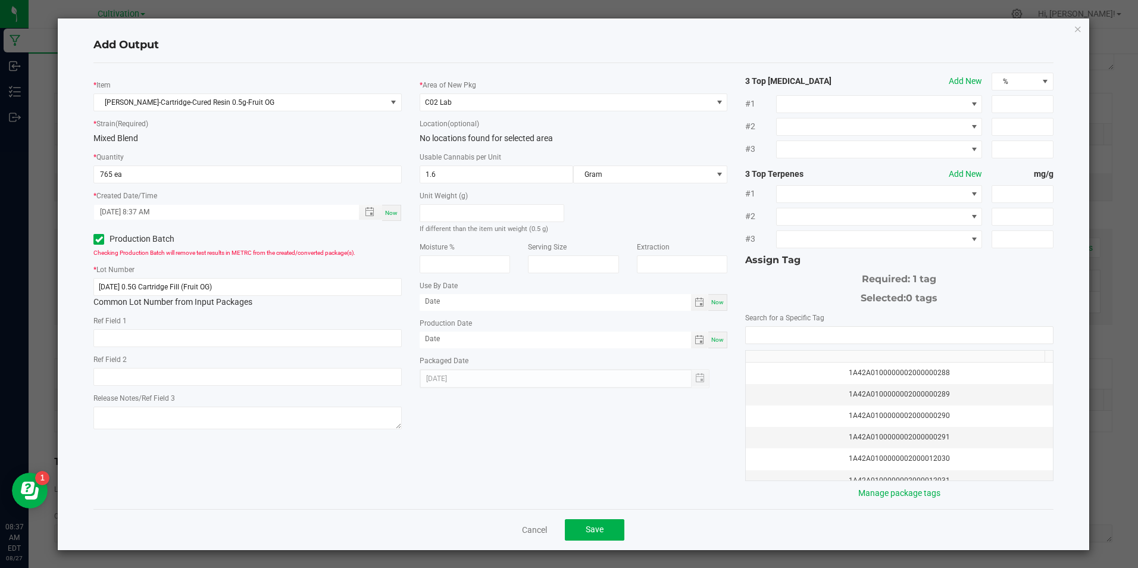
click at [714, 336] on span "Now" at bounding box center [717, 339] width 13 height 7
type input "[DATE]"
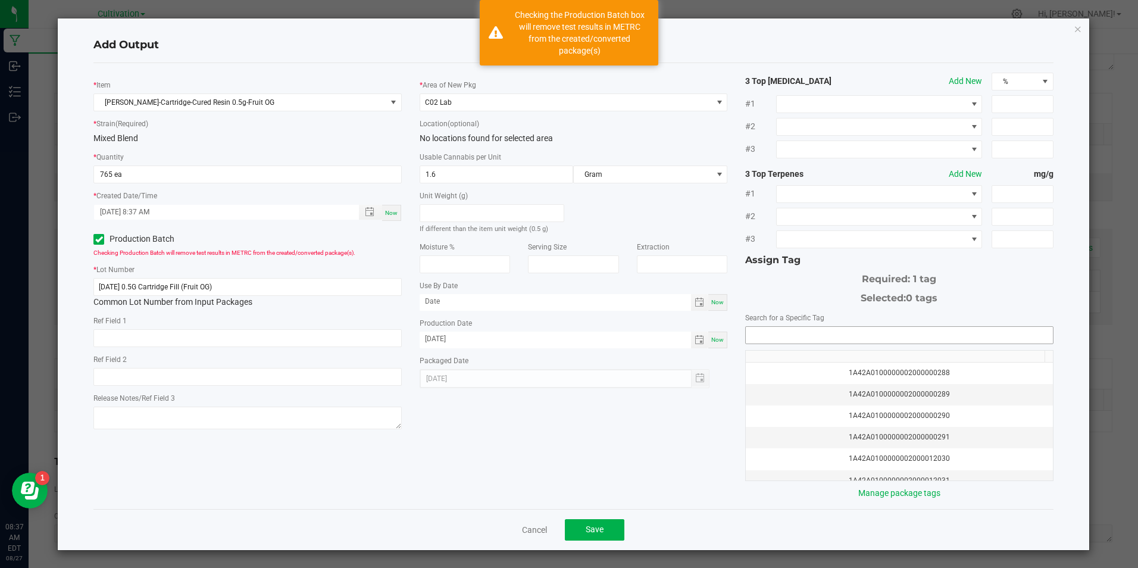
click at [777, 326] on kendo-autocomplete at bounding box center [899, 335] width 308 height 18
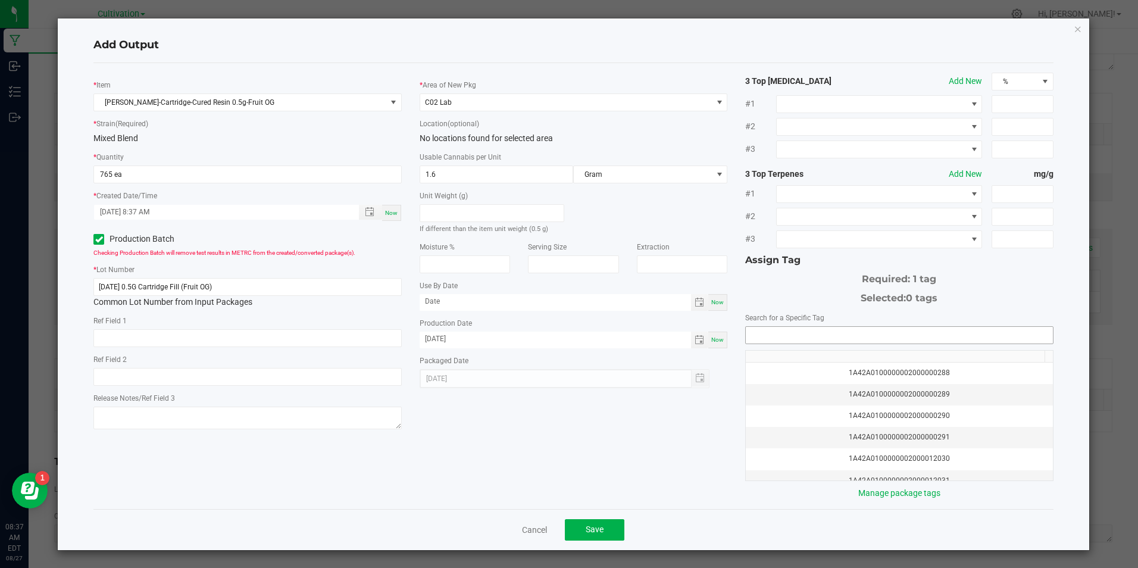
click at [773, 332] on input "NO DATA FOUND" at bounding box center [899, 335] width 307 height 17
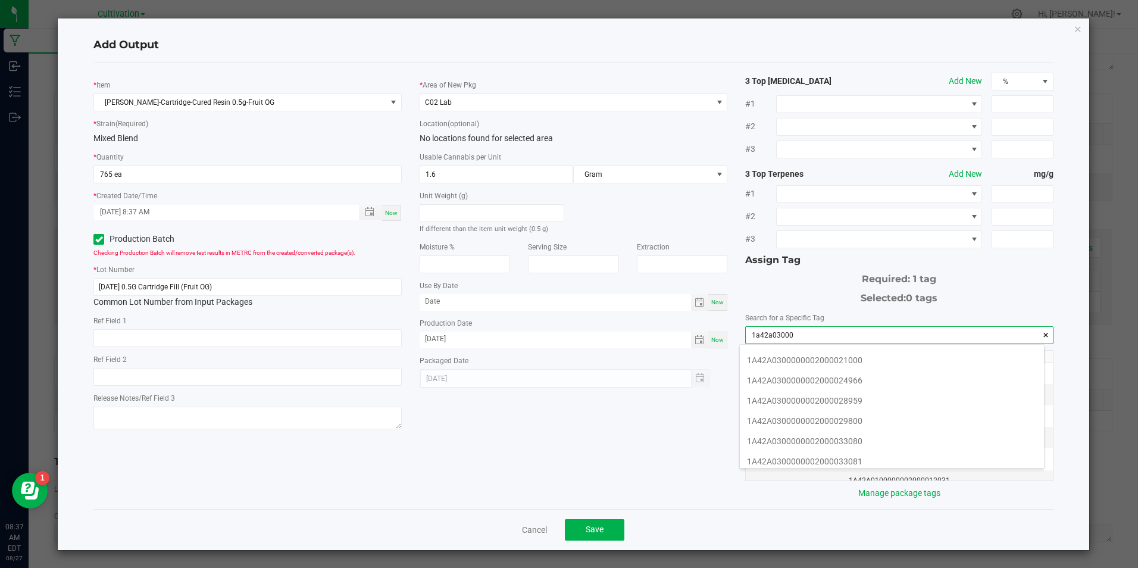
scroll to position [238, 0]
click at [897, 380] on li "1A42A0300000002000033080" at bounding box center [892, 381] width 304 height 20
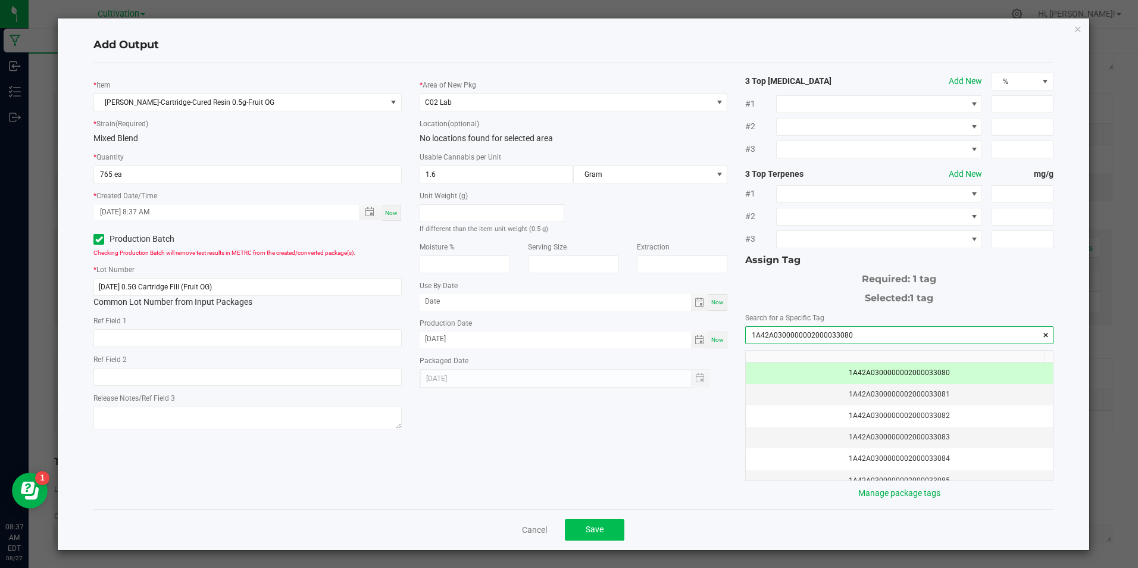
type input "1A42A0300000002000033080"
click at [603, 519] on button "Save" at bounding box center [595, 529] width 60 height 21
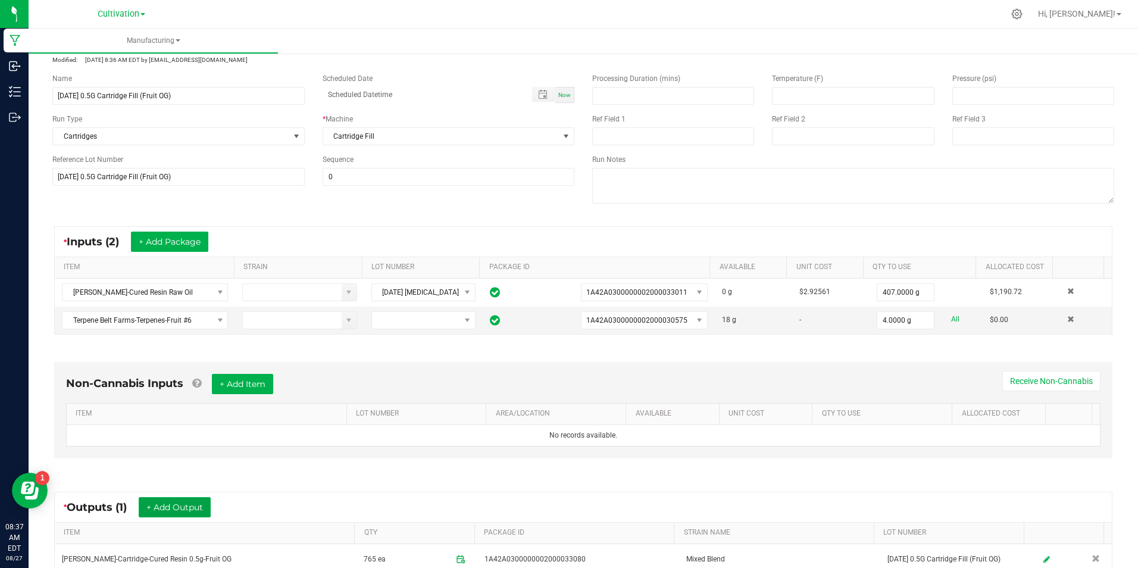
scroll to position [0, 0]
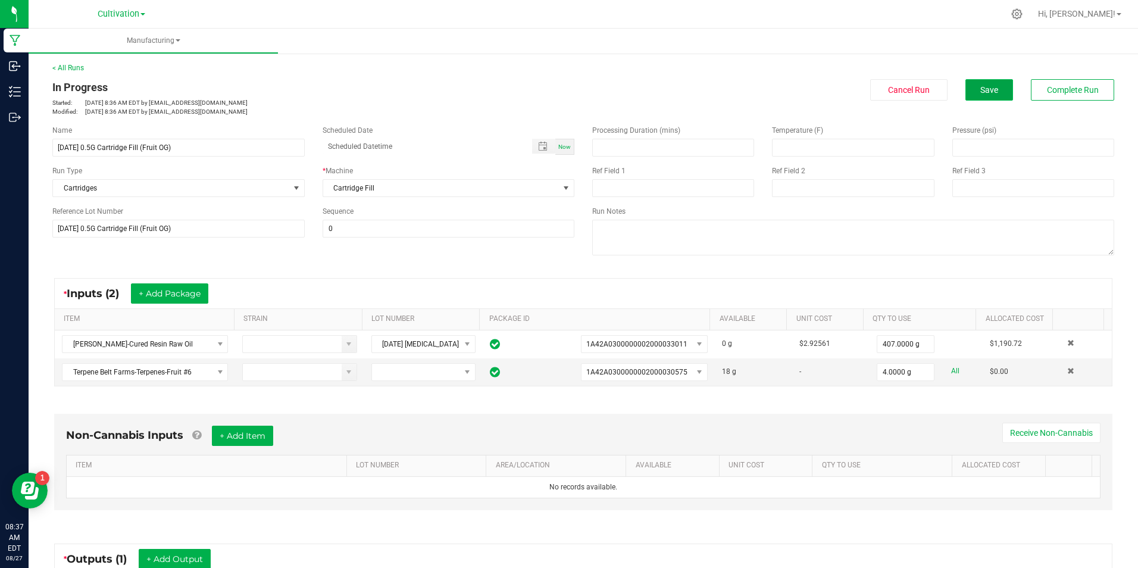
click at [998, 86] on button "Save" at bounding box center [990, 89] width 48 height 21
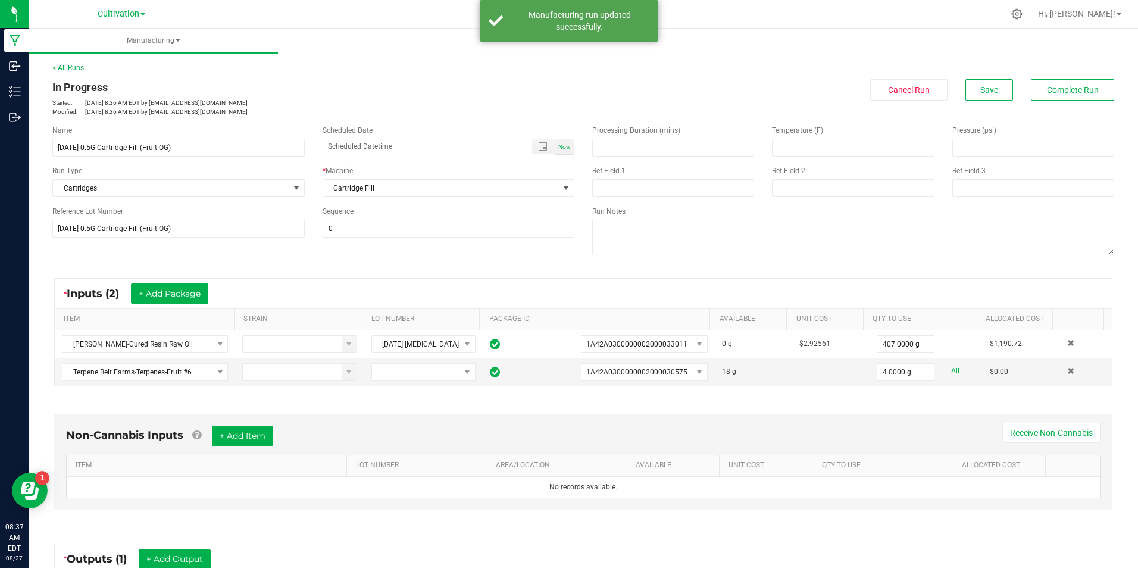
scroll to position [195, 0]
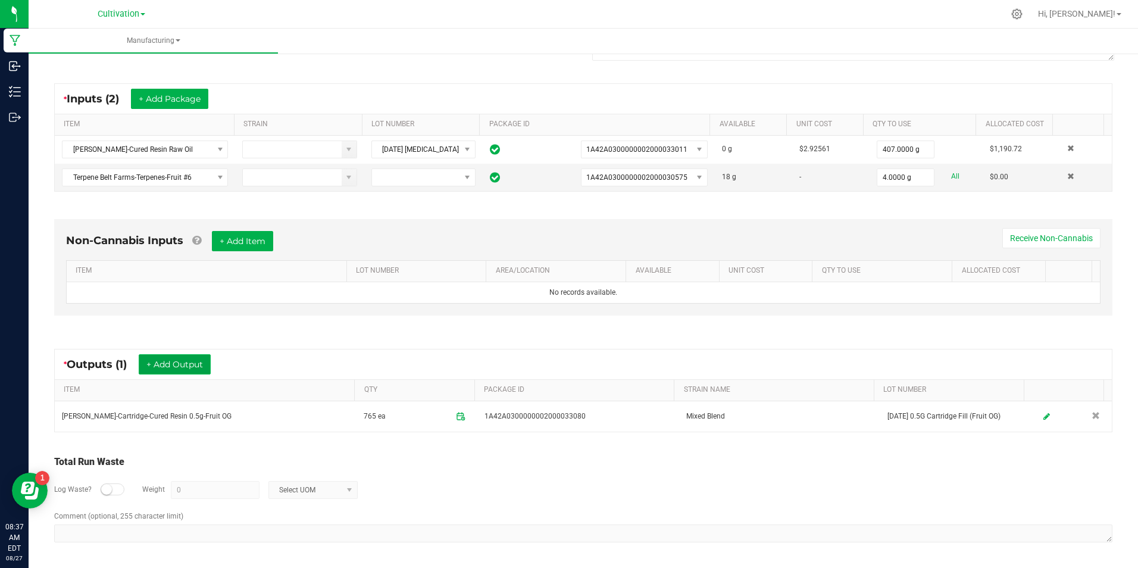
click at [205, 363] on button "+ Add Output" at bounding box center [175, 364] width 72 height 20
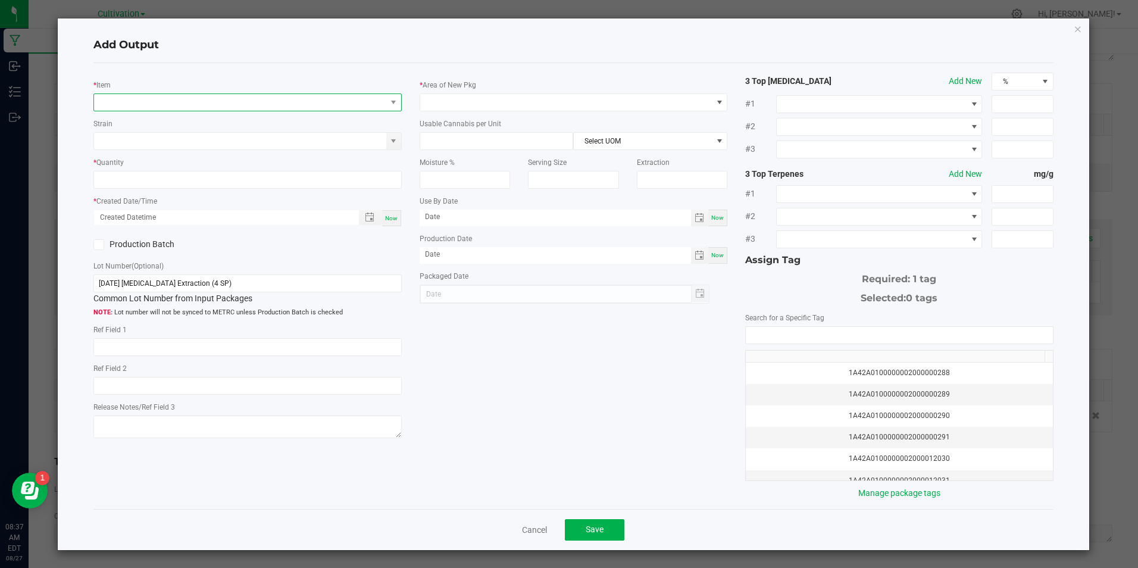
click at [151, 102] on span "NO DATA FOUND" at bounding box center [240, 102] width 292 height 17
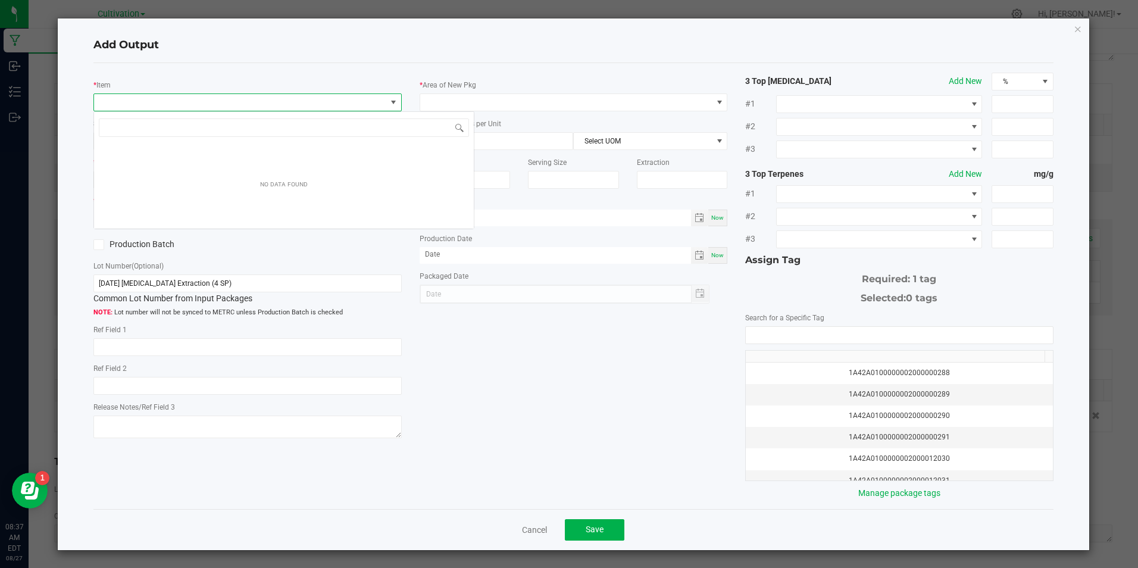
scroll to position [18, 305]
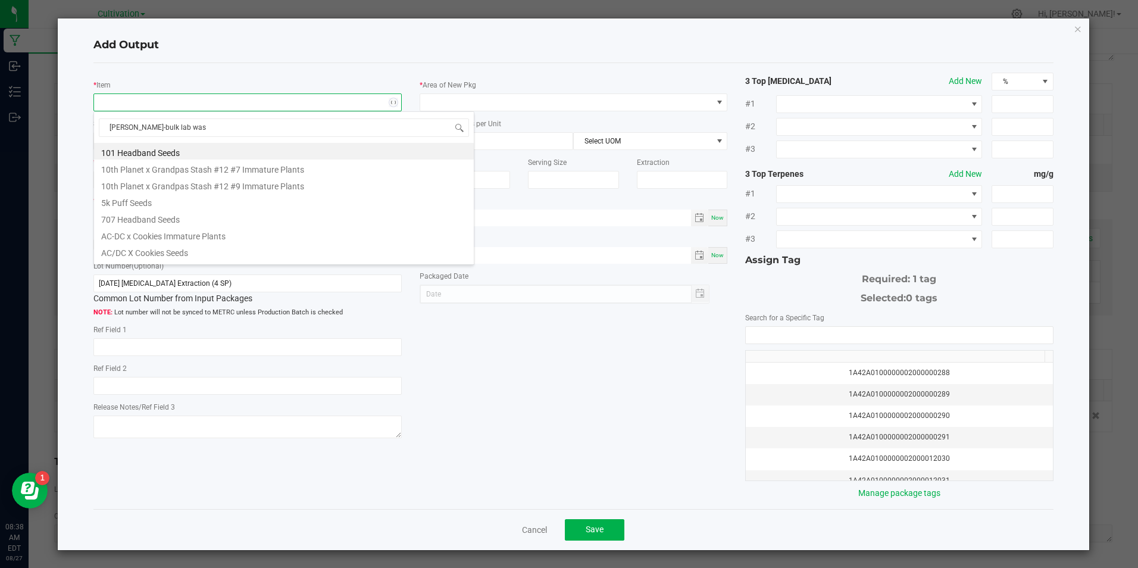
type input "[PERSON_NAME]-bulk lab wast"
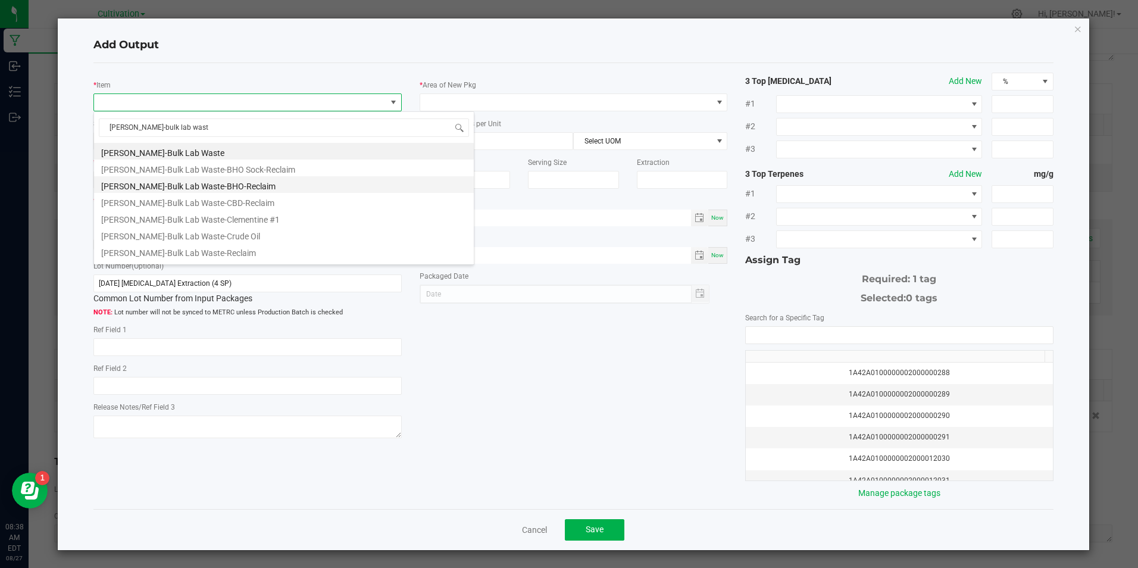
click at [189, 180] on li "[PERSON_NAME]-Bulk Lab Waste-BHO-Reclaim" at bounding box center [284, 184] width 380 height 17
type input "0.0000 g"
type input "1"
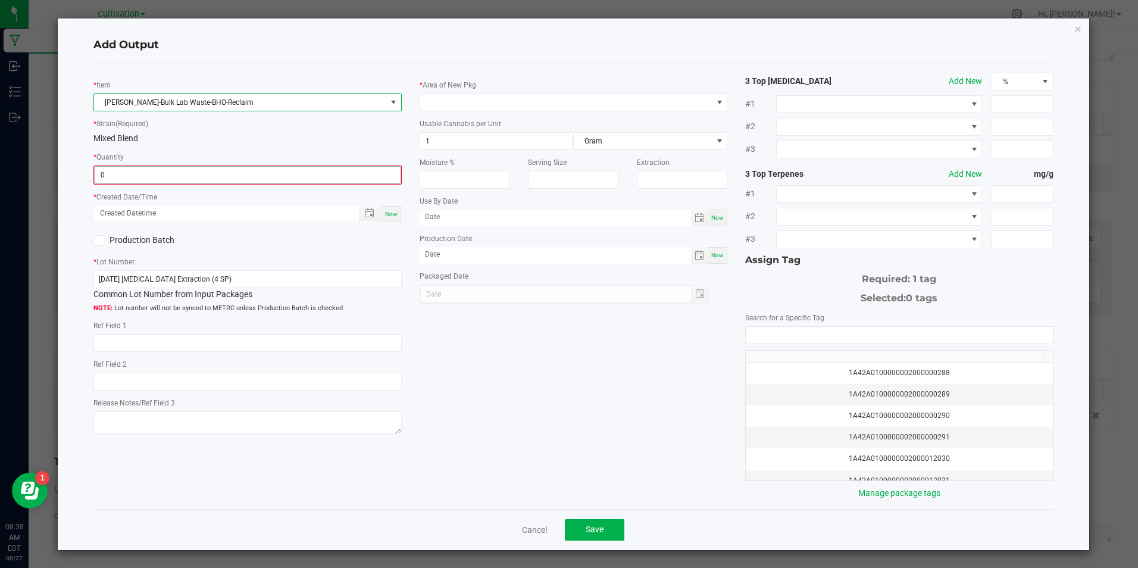
click at [193, 168] on input "0" at bounding box center [247, 175] width 305 height 17
type input "28.5000 g"
click at [389, 210] on span "Now" at bounding box center [391, 213] width 13 height 7
type input "[DATE] 8:38 AM"
type input "[DATE]"
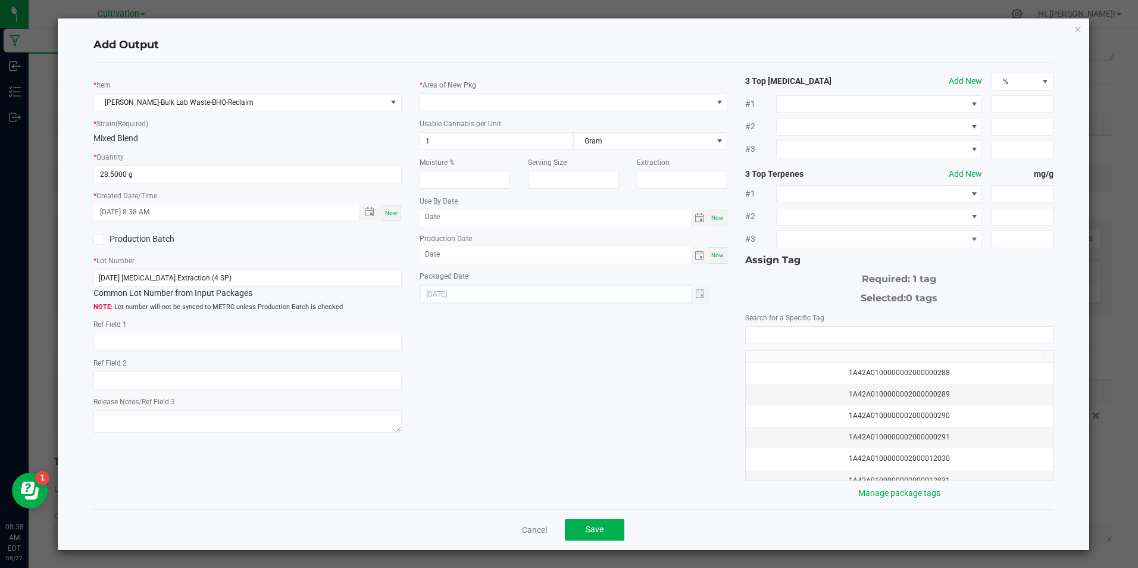
click at [143, 287] on div "[DATE] [MEDICAL_DATA] Extraction (4 SP) Common Lot Number from Input Packages" at bounding box center [247, 284] width 308 height 30
click at [143, 279] on input "[DATE] [MEDICAL_DATA] Extraction (4 SP)" at bounding box center [247, 278] width 308 height 18
paste input "6/25 0.5G Cartridge Fill (Fruit OG"
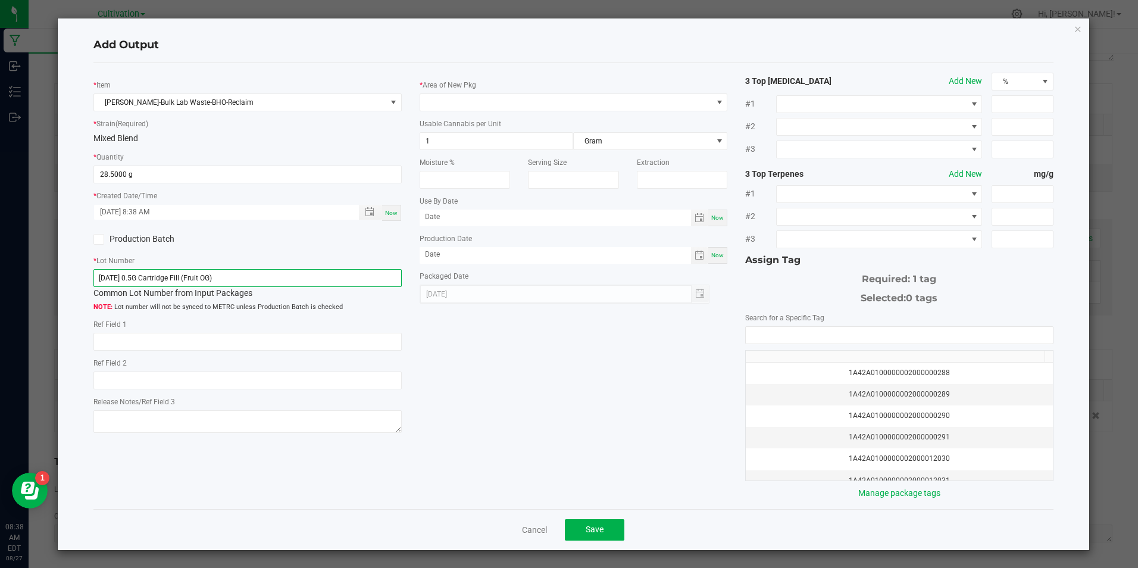
type input "[DATE] 0.5G Cartridge Fill (Fruit OG)"
click at [96, 239] on icon at bounding box center [99, 239] width 8 height 0
click at [0, 0] on input "Production Batch" at bounding box center [0, 0] width 0 height 0
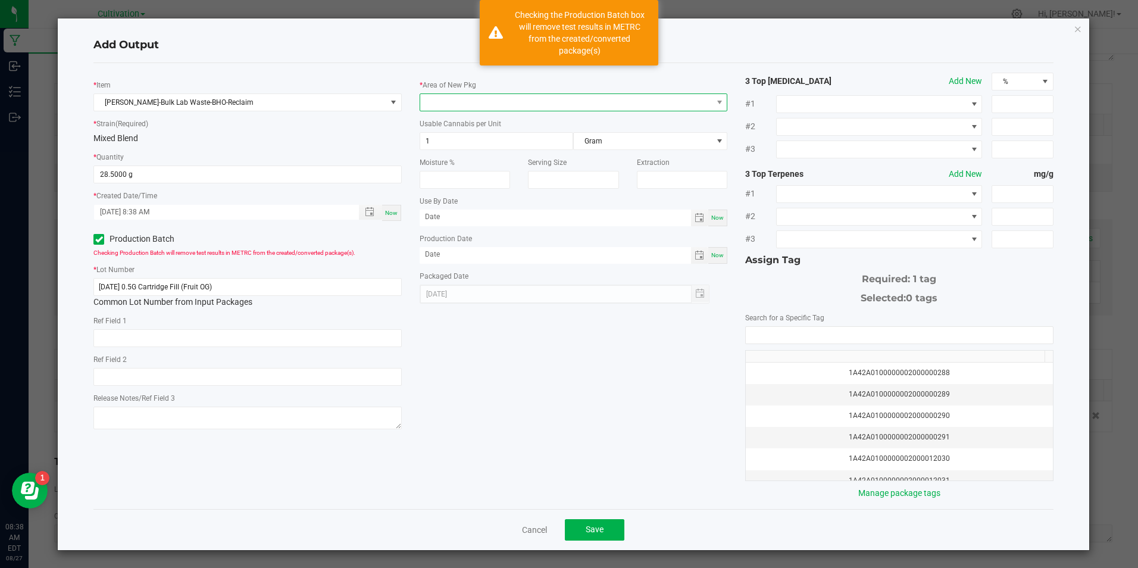
click at [449, 95] on span at bounding box center [566, 102] width 292 height 17
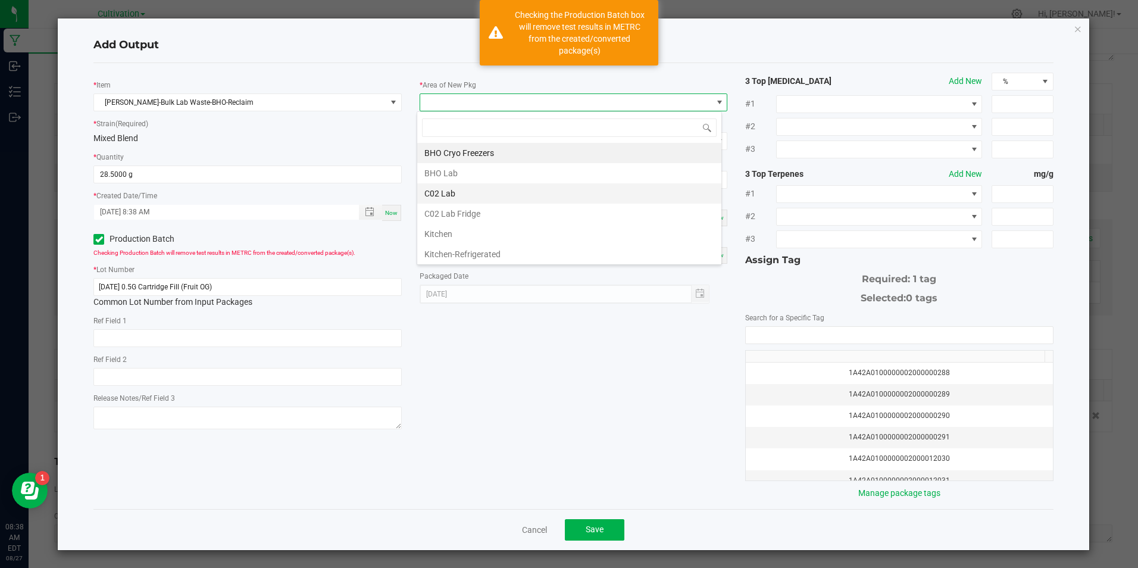
click at [457, 188] on li "C02 Lab" at bounding box center [569, 193] width 304 height 20
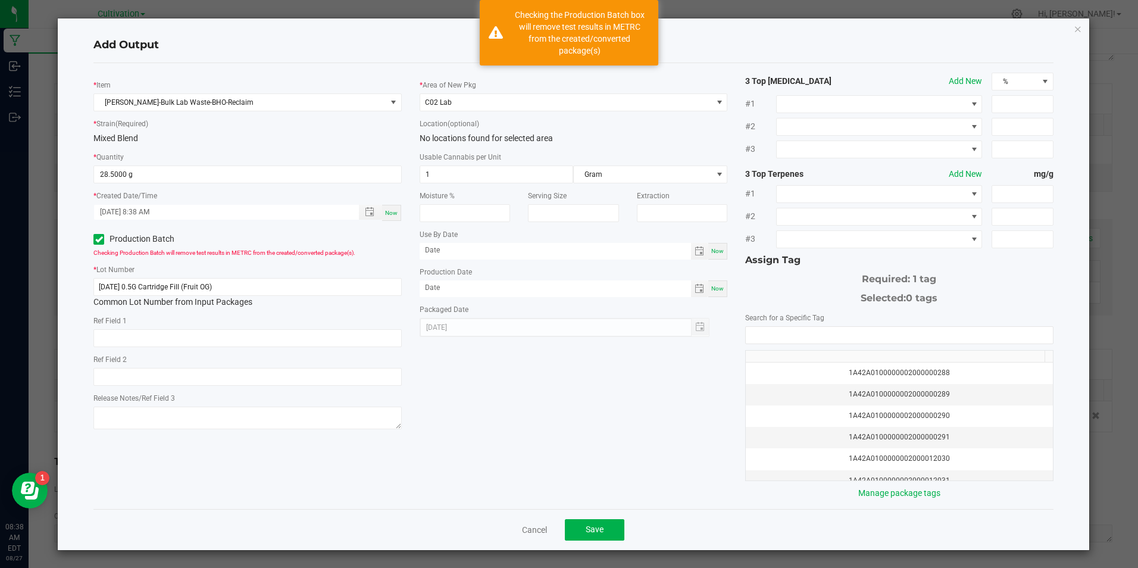
click at [457, 164] on div "Usable Cannabis per Unit 1 Gram" at bounding box center [574, 167] width 308 height 33
click at [457, 171] on input "1" at bounding box center [496, 174] width 153 height 17
type input "3.3"
click at [711, 285] on span "Now" at bounding box center [717, 288] width 13 height 7
type input "[DATE]"
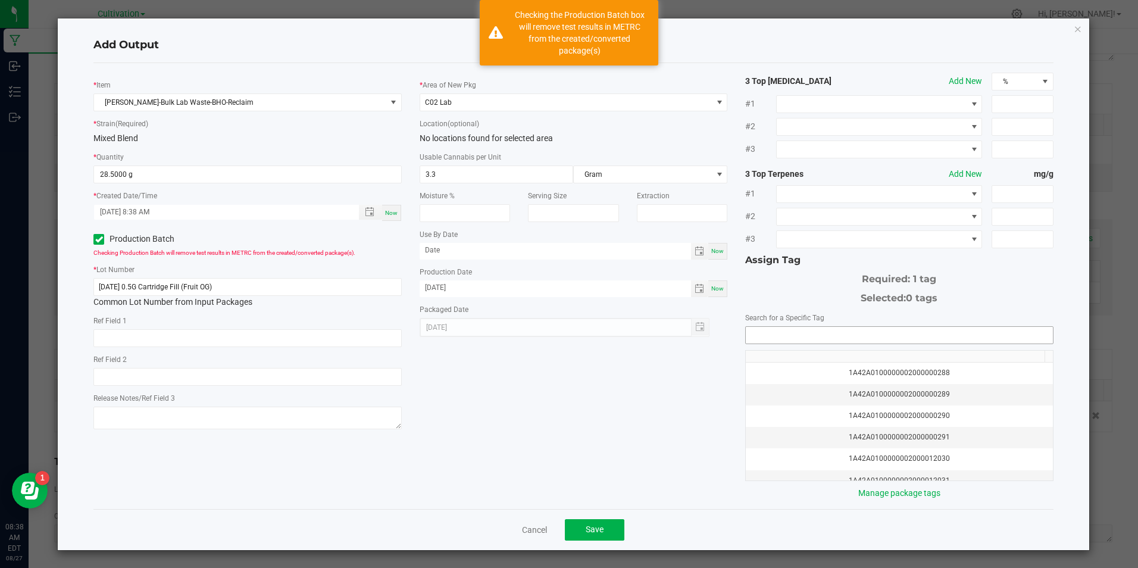
drag, startPoint x: 782, startPoint y: 324, endPoint x: 783, endPoint y: 330, distance: 6.1
click at [783, 328] on div "Search for a Specific Tag 1A42A0100000002000000288 1A42A0100000002000000289 1A4…" at bounding box center [899, 405] width 308 height 188
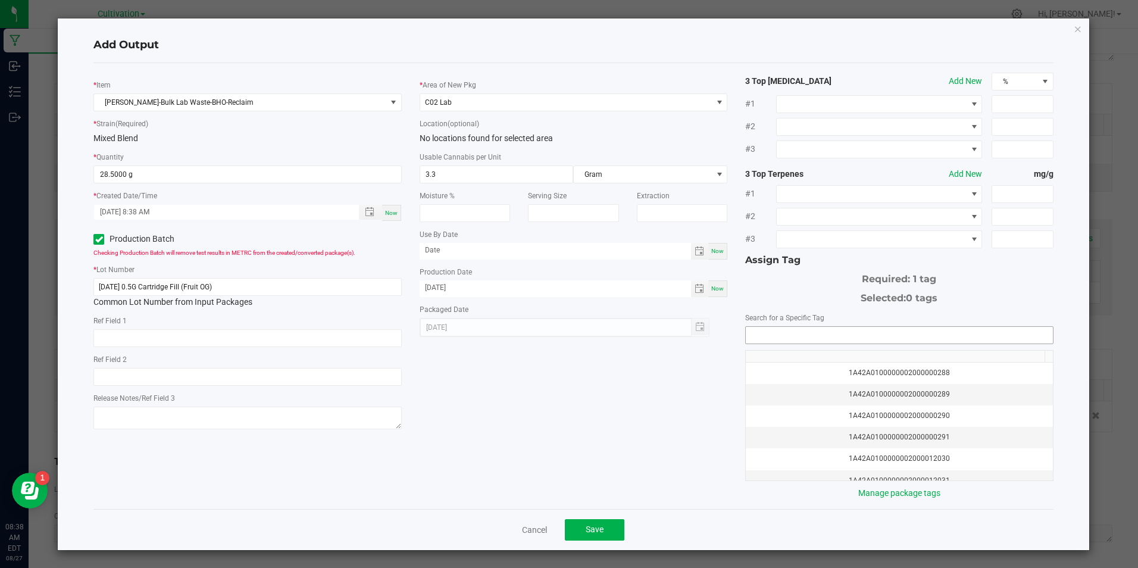
click at [782, 338] on input "NO DATA FOUND" at bounding box center [899, 335] width 307 height 17
type input "1a42a03000"
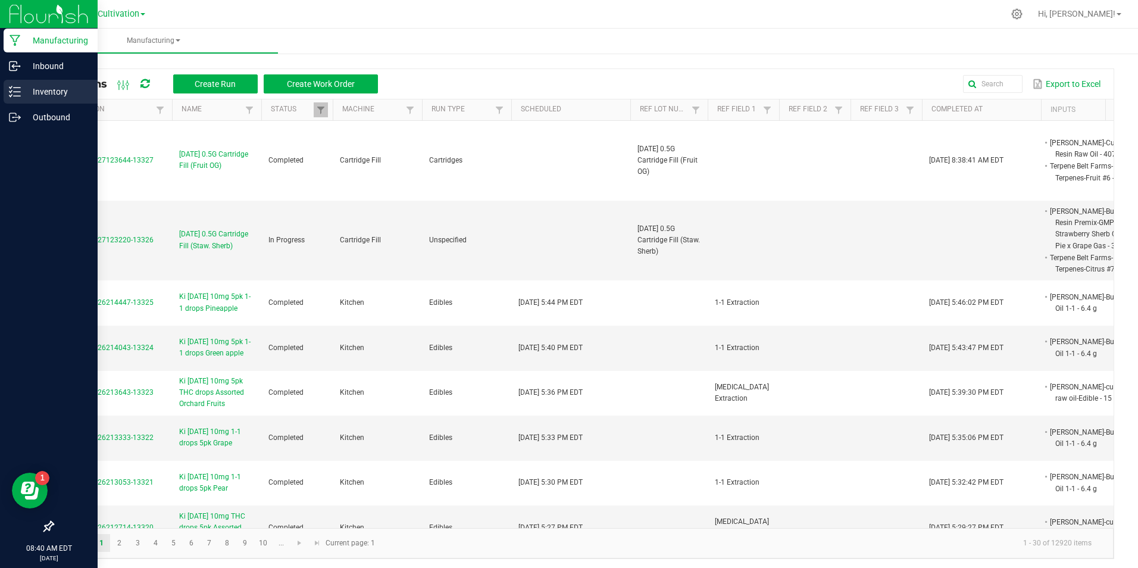
click at [61, 95] on p "Inventory" at bounding box center [56, 92] width 71 height 14
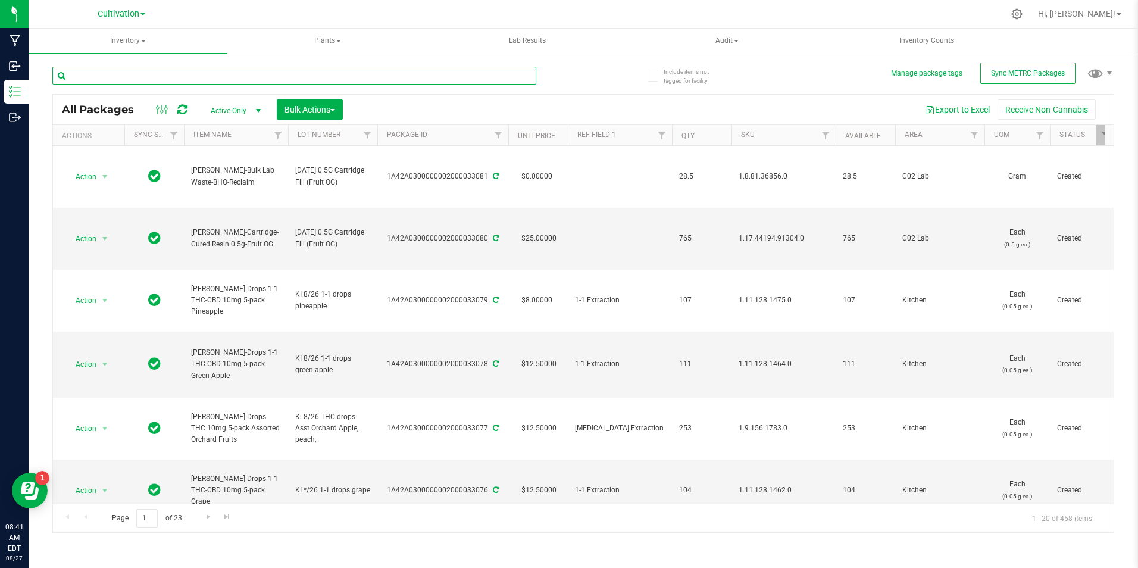
click at [207, 74] on input "text" at bounding box center [294, 76] width 484 height 18
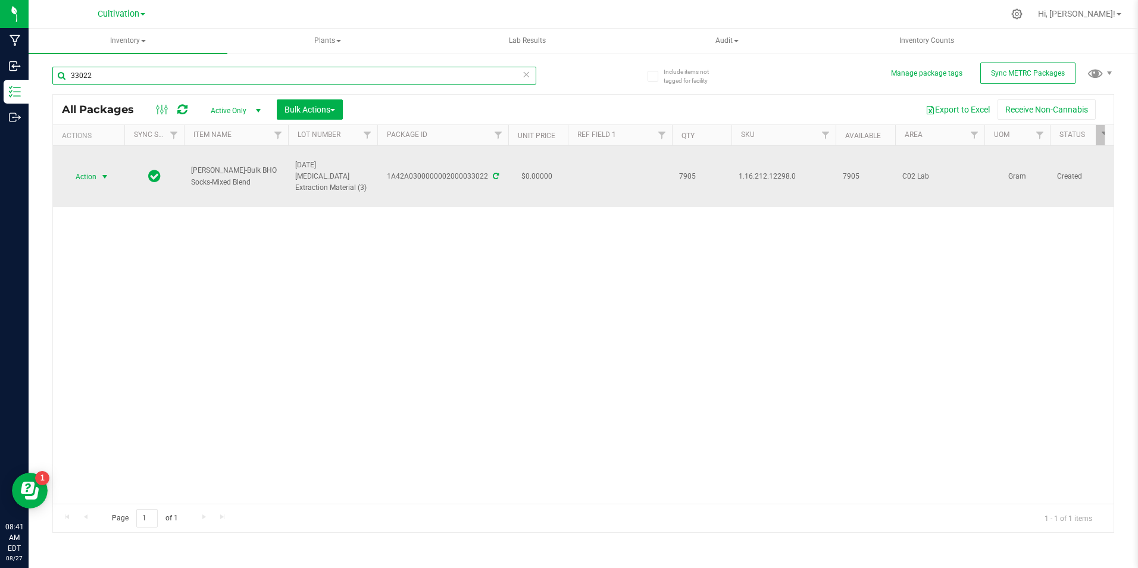
type input "33022"
click at [107, 174] on span "select" at bounding box center [105, 177] width 10 height 10
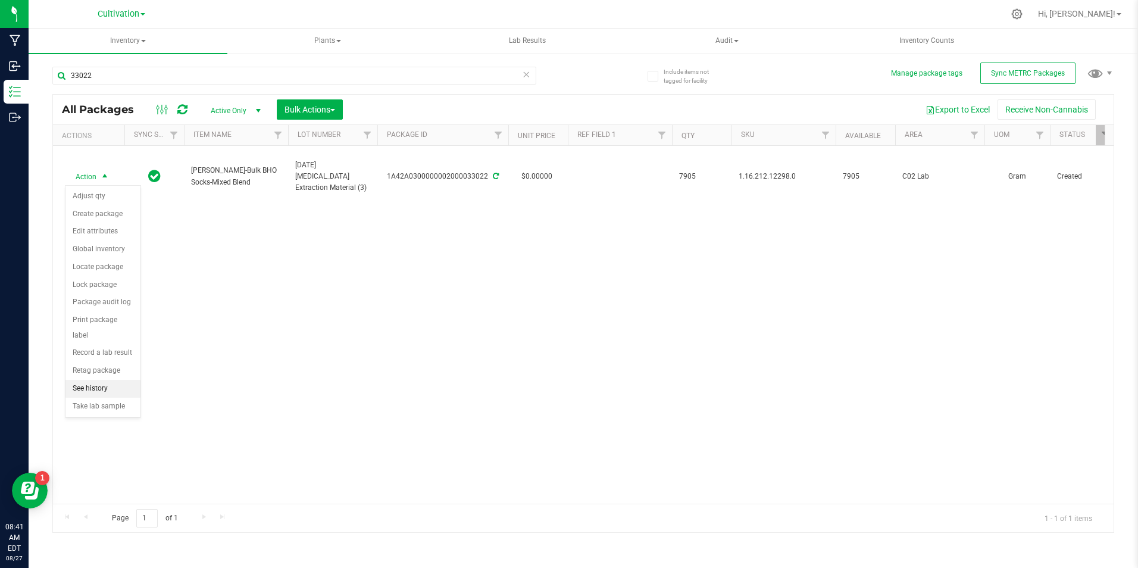
click at [116, 380] on li "See history" at bounding box center [102, 389] width 75 height 18
